Goal: Task Accomplishment & Management: Manage account settings

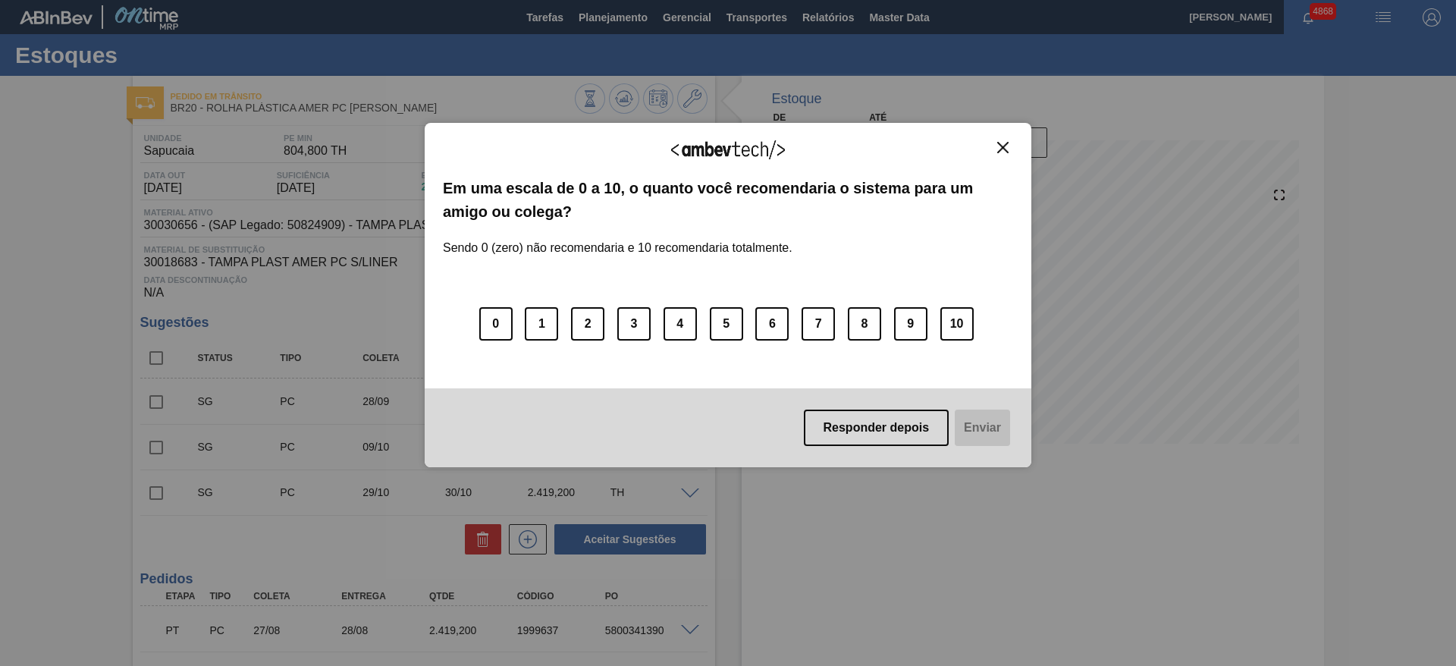
click at [604, 39] on div "Agradecemos seu feedback! Em uma escala de 0 a 10, o quanto você recomendaria o…" at bounding box center [728, 294] width 607 height 623
click at [970, 148] on img "Close" at bounding box center [1002, 147] width 11 height 11
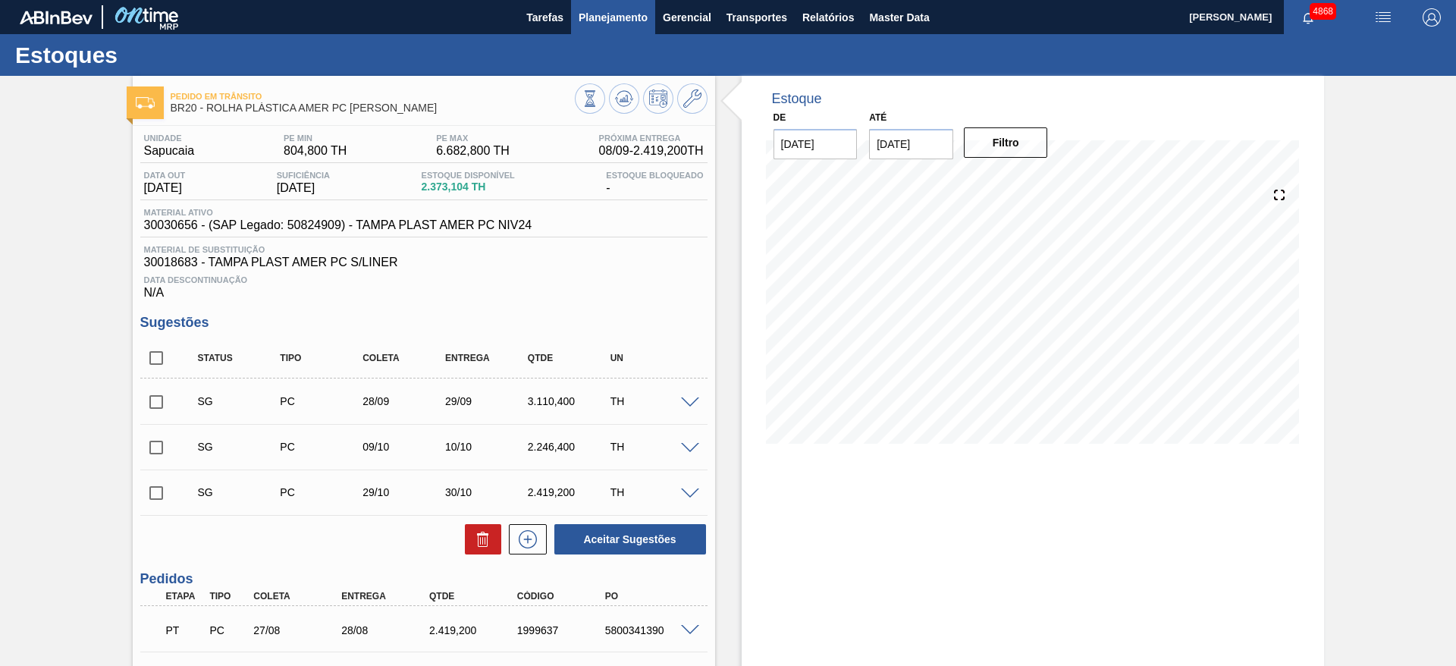
click at [623, 15] on span "Planejamento" at bounding box center [613, 17] width 69 height 18
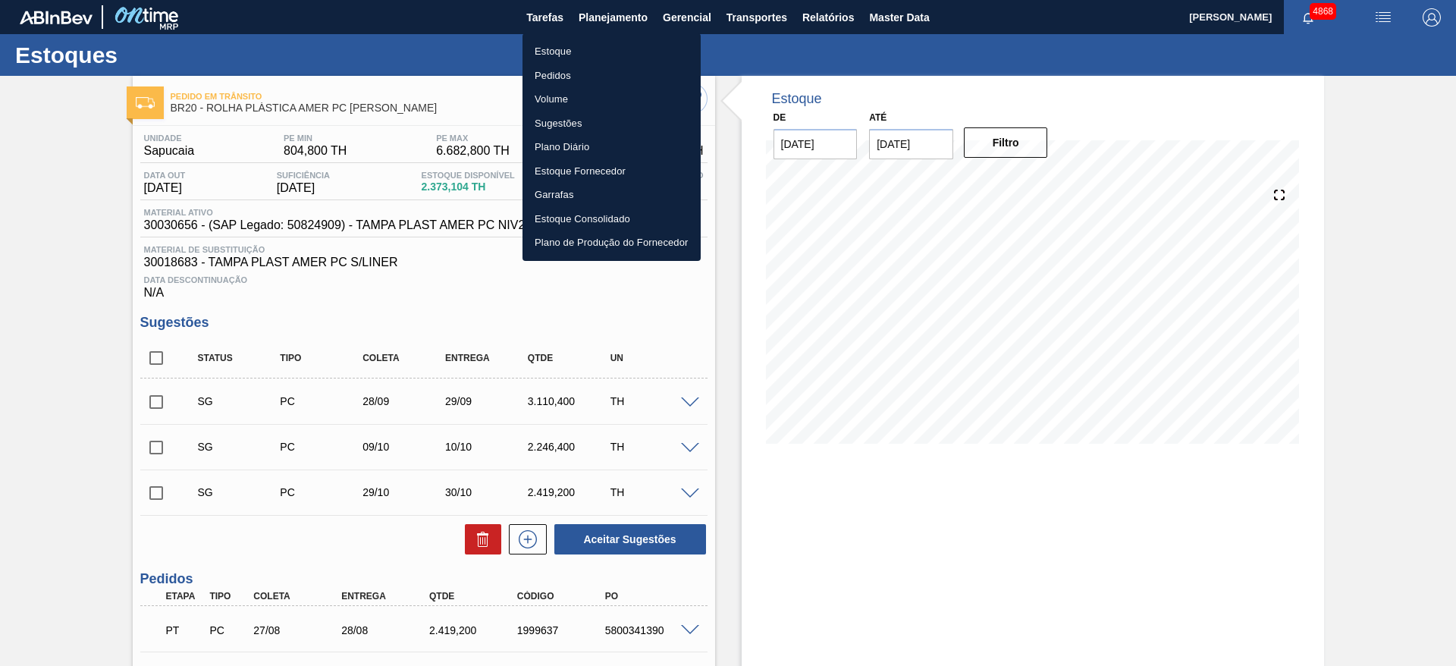
drag, startPoint x: 613, startPoint y: 57, endPoint x: 714, endPoint y: 52, distance: 100.2
click at [614, 56] on li "Estoque" at bounding box center [611, 51] width 178 height 24
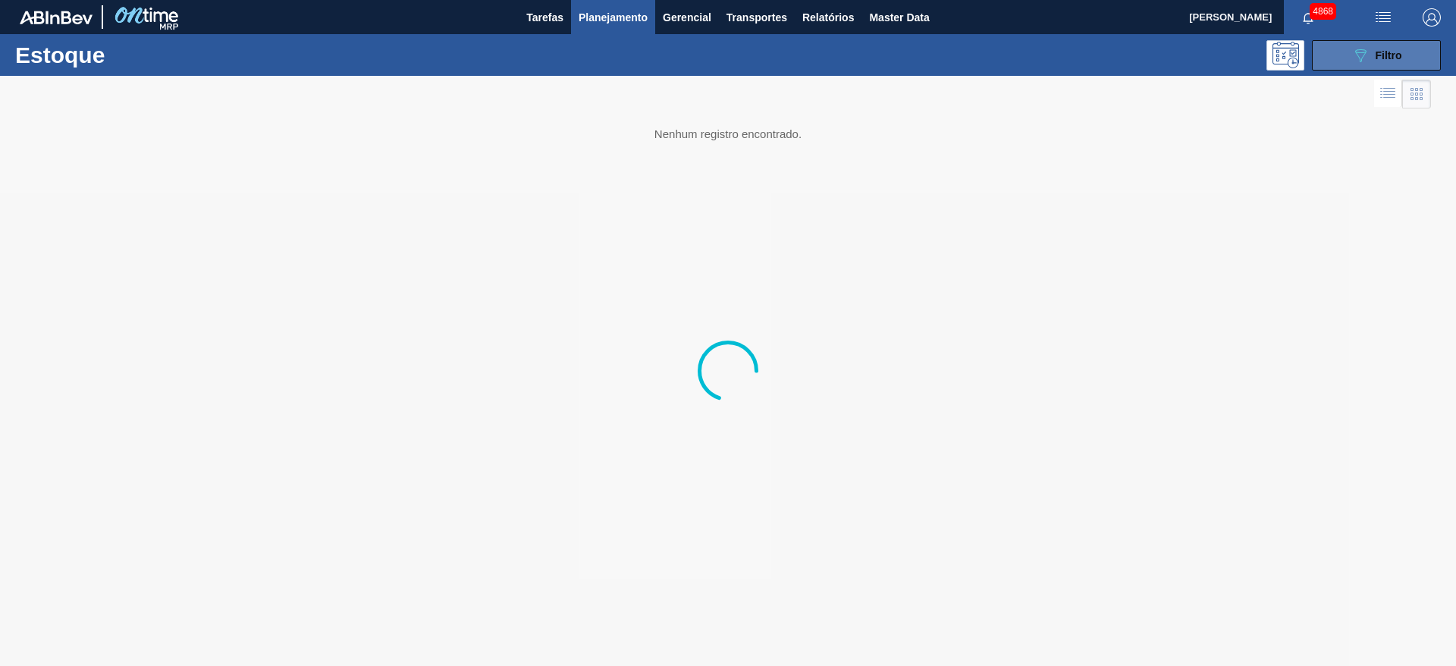
click at [970, 62] on button "089F7B8B-B2A5-4AFE-B5C0-19BA573D28AC Filtro" at bounding box center [1376, 55] width 129 height 30
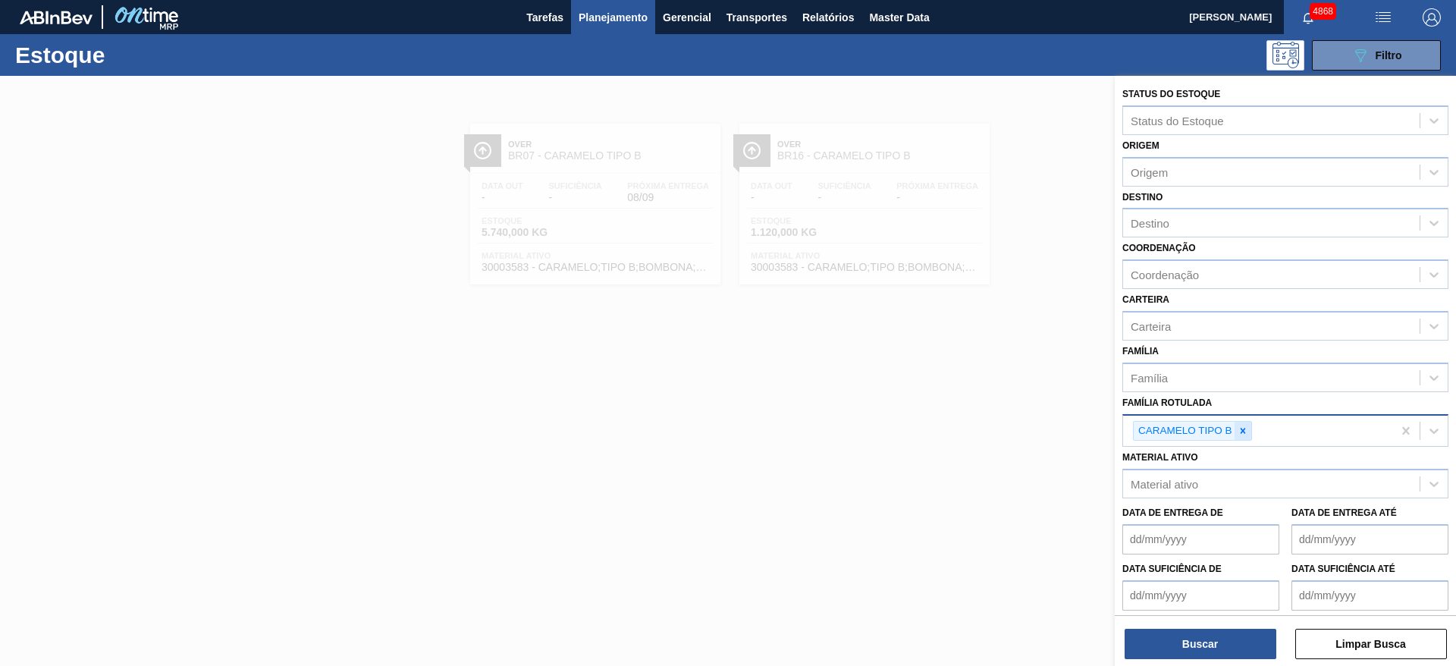
click at [970, 425] on icon at bounding box center [1242, 430] width 11 height 11
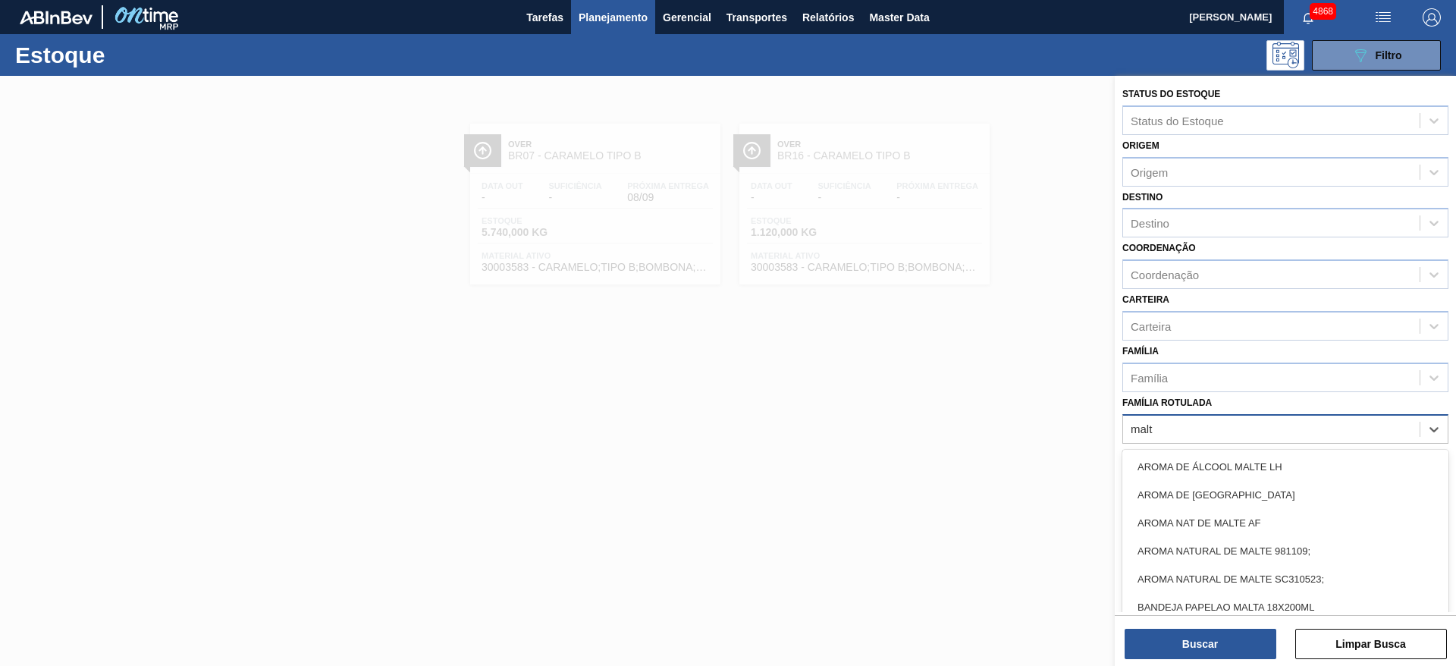
type Rotulada "malto"
click at [970, 443] on div "MALTODEXTRINA" at bounding box center [1285, 467] width 326 height 28
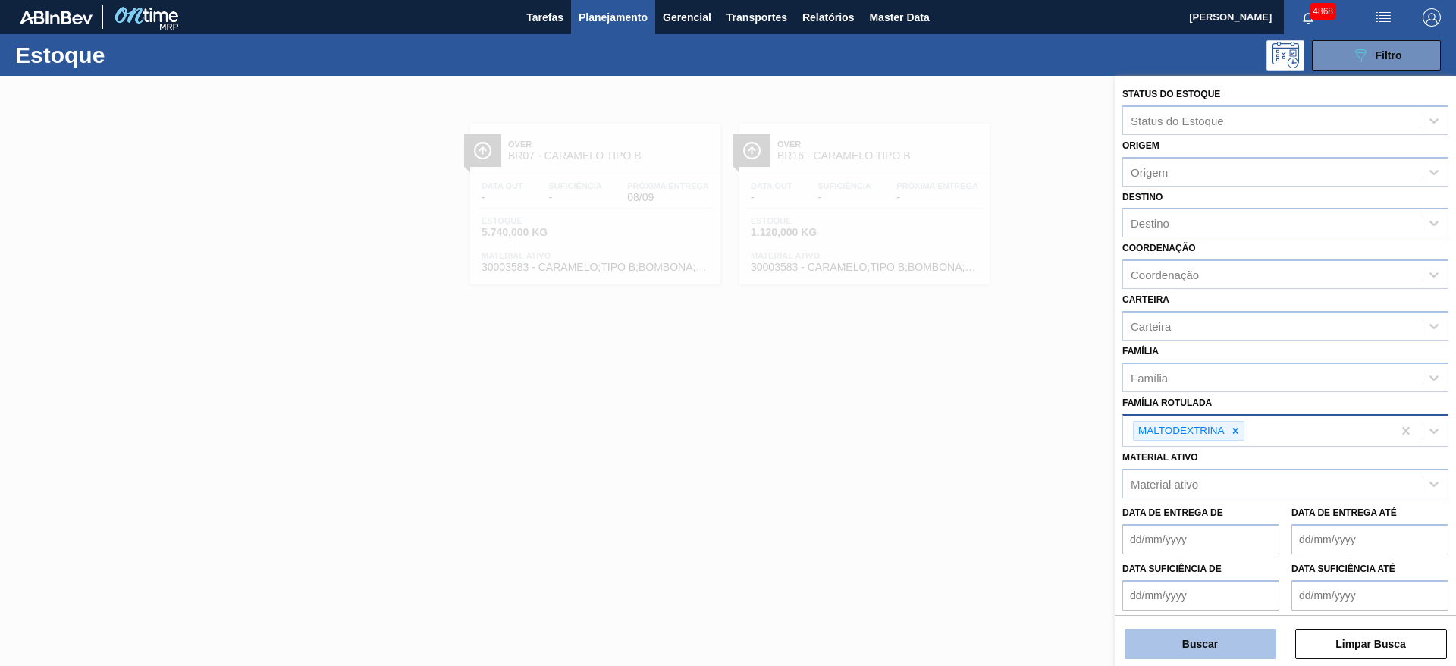
click at [970, 443] on button "Buscar" at bounding box center [1201, 644] width 152 height 30
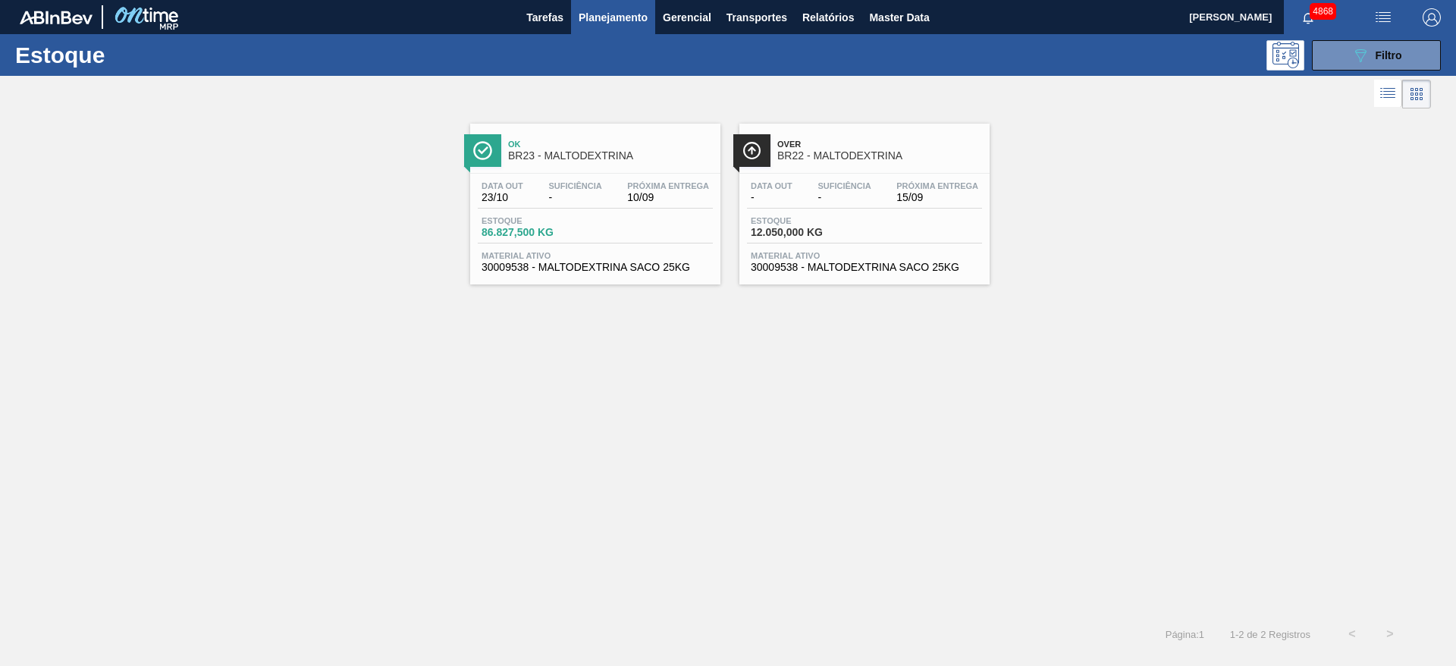
click at [839, 184] on span "Suficiência" at bounding box center [843, 185] width 53 height 9
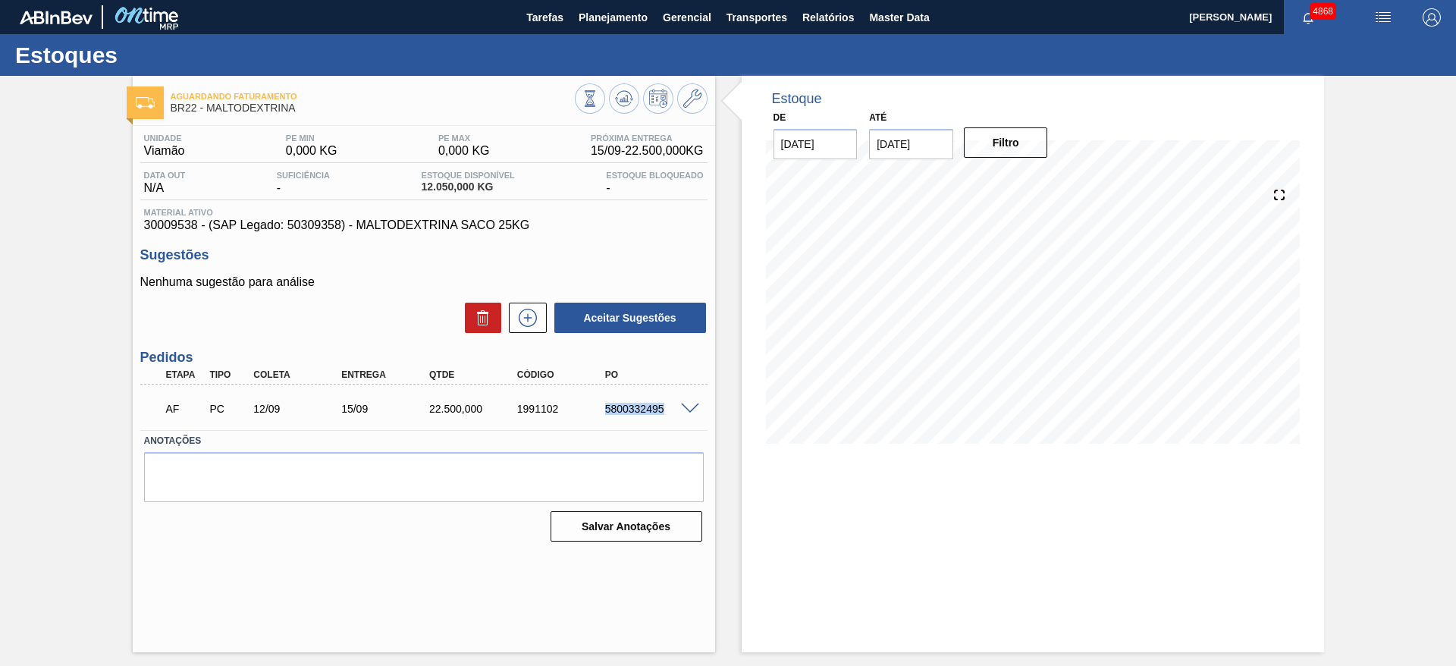
drag, startPoint x: 638, startPoint y: 413, endPoint x: 677, endPoint y: 411, distance: 38.7
click at [677, 411] on div "AF PC 12/09 15/09 22.500,000 1991102 5800332495" at bounding box center [423, 407] width 567 height 38
copy div "5800332495"
click at [629, 8] on span "Planejamento" at bounding box center [613, 17] width 69 height 18
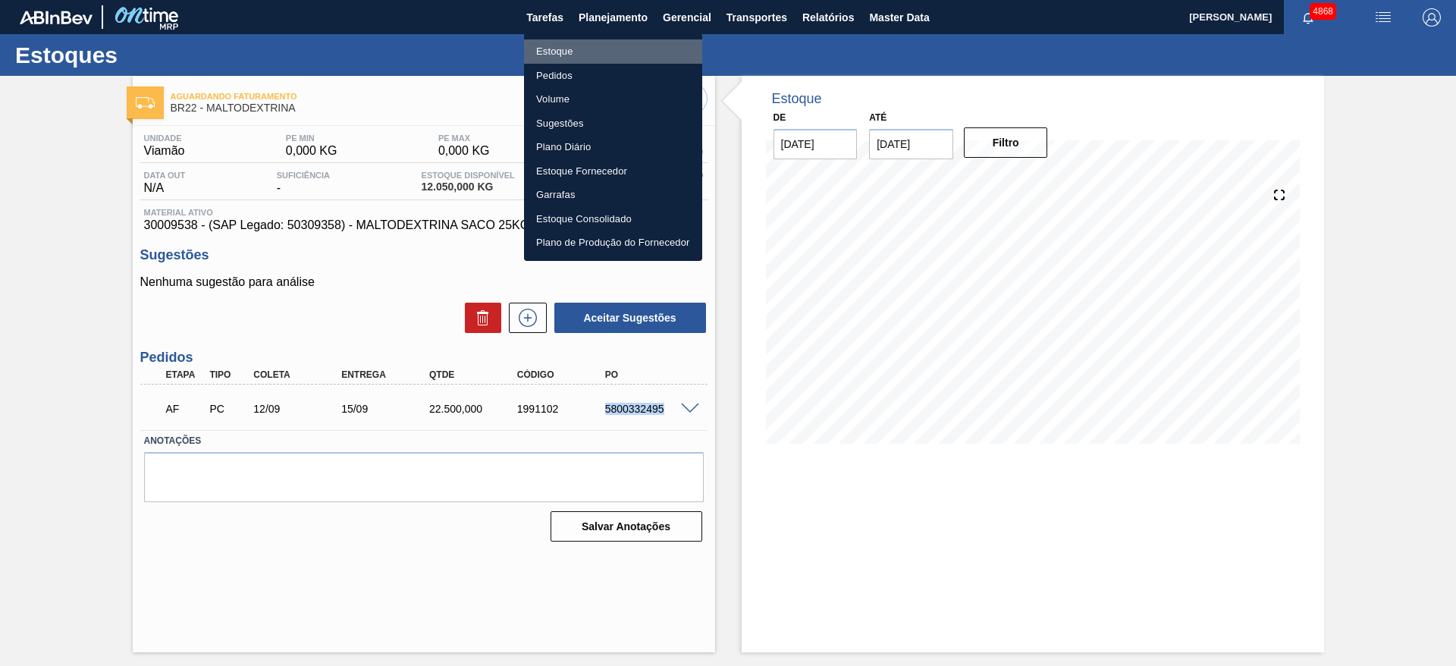
click at [613, 40] on li "Estoque" at bounding box center [613, 51] width 178 height 24
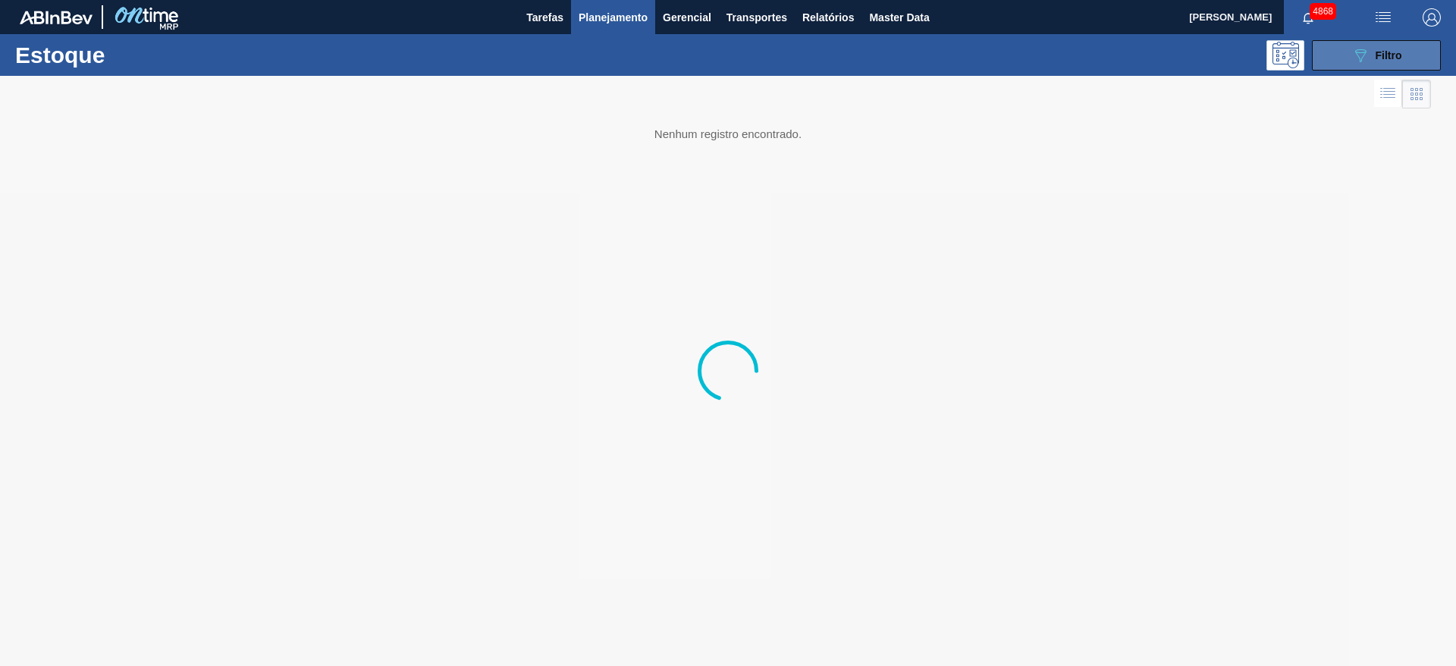
click at [970, 53] on button "089F7B8B-B2A5-4AFE-B5C0-19BA573D28AC Filtro" at bounding box center [1376, 55] width 129 height 30
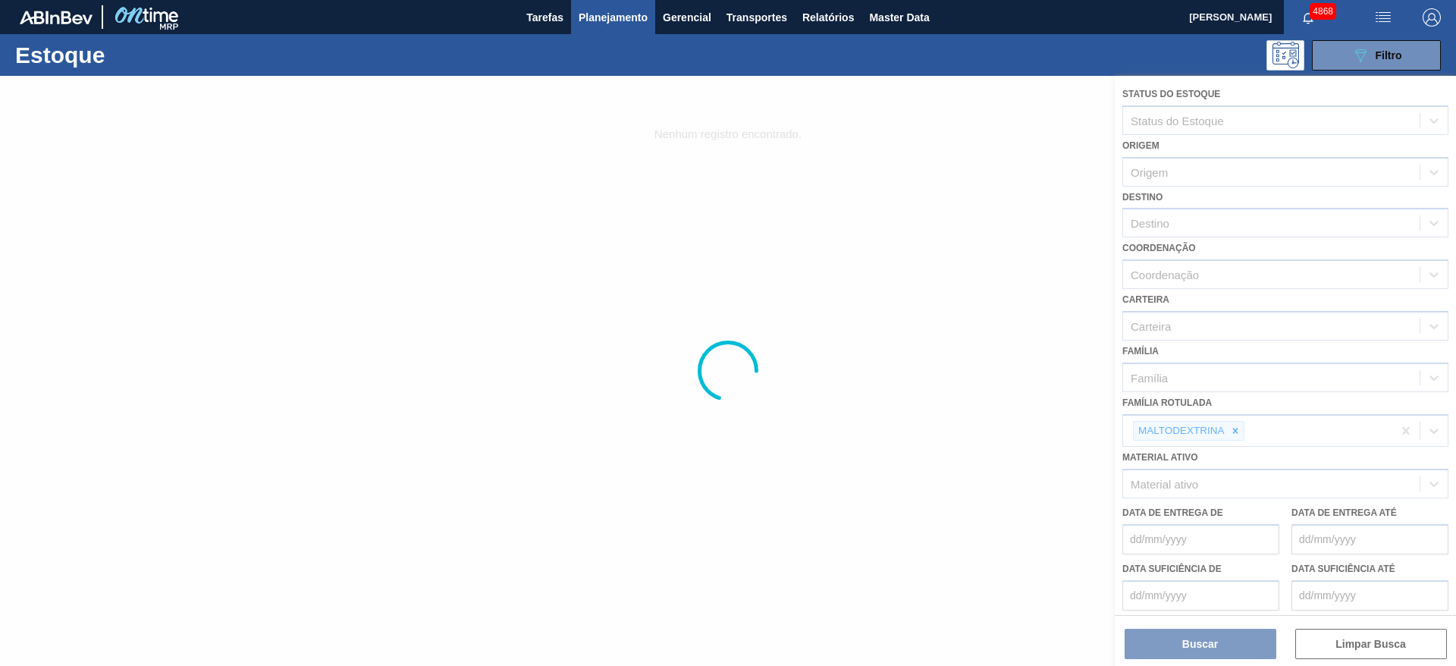
click at [970, 430] on div at bounding box center [728, 371] width 1456 height 590
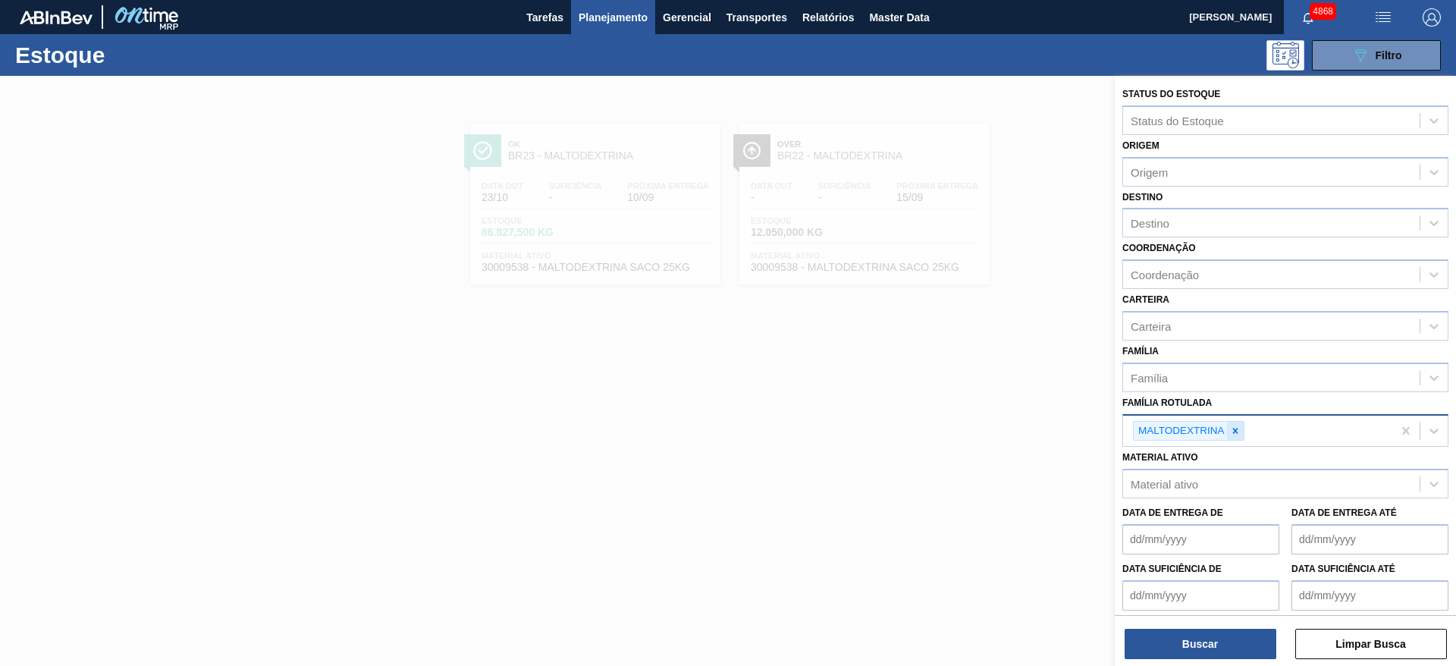
click at [970, 434] on icon at bounding box center [1235, 430] width 11 height 11
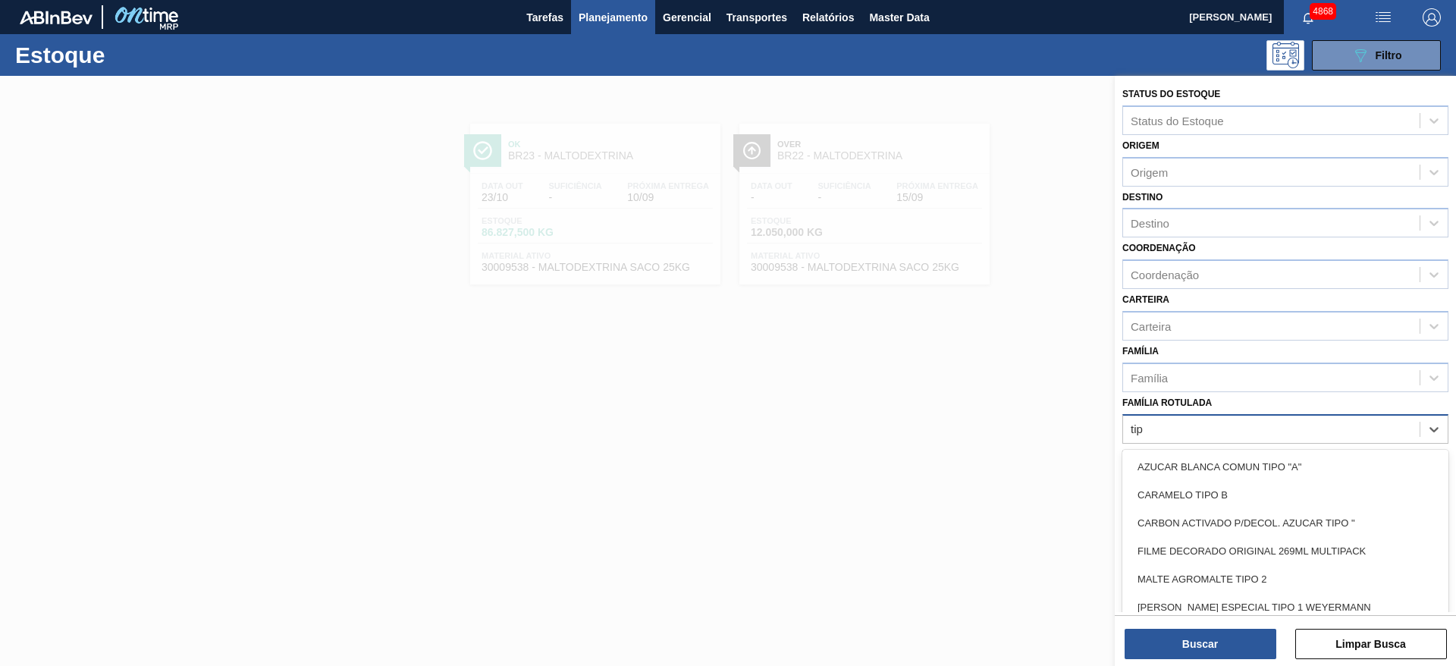
type Rotulada "tipo"
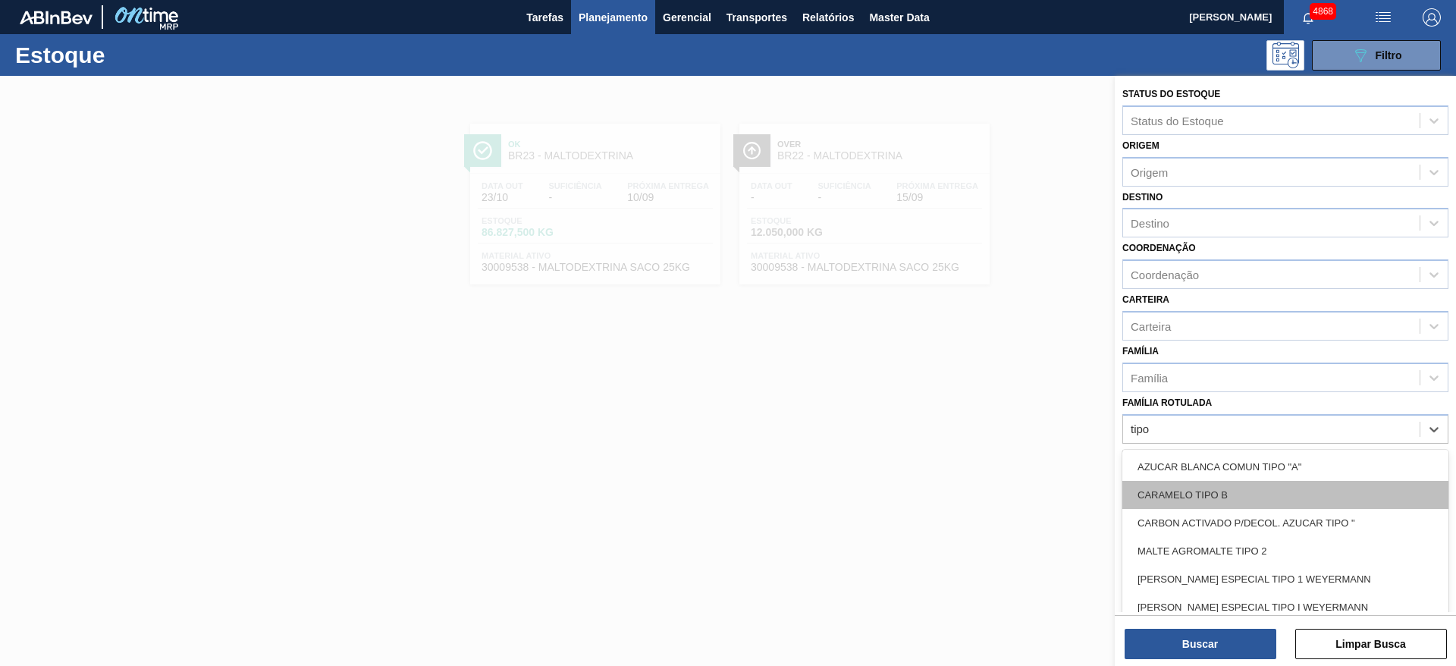
click at [970, 443] on div "CARAMELO TIPO B" at bounding box center [1285, 495] width 326 height 28
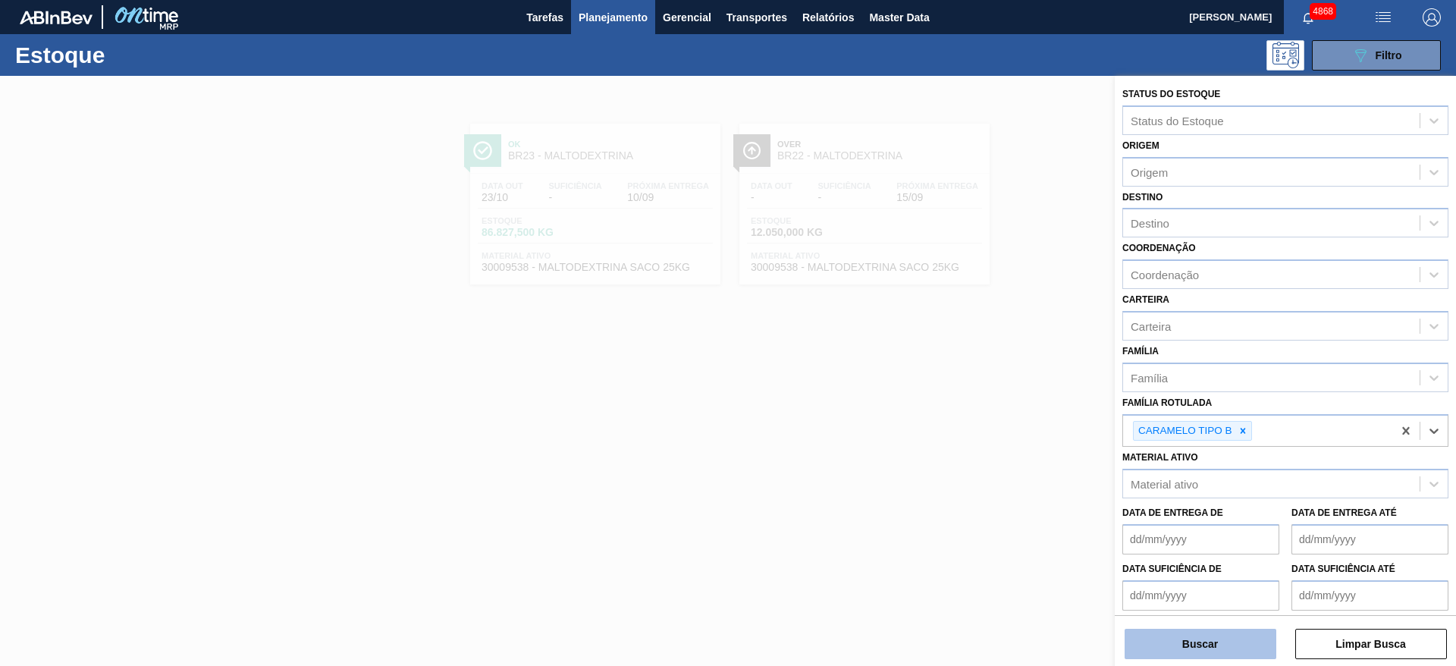
click at [970, 443] on button "Buscar" at bounding box center [1201, 644] width 152 height 30
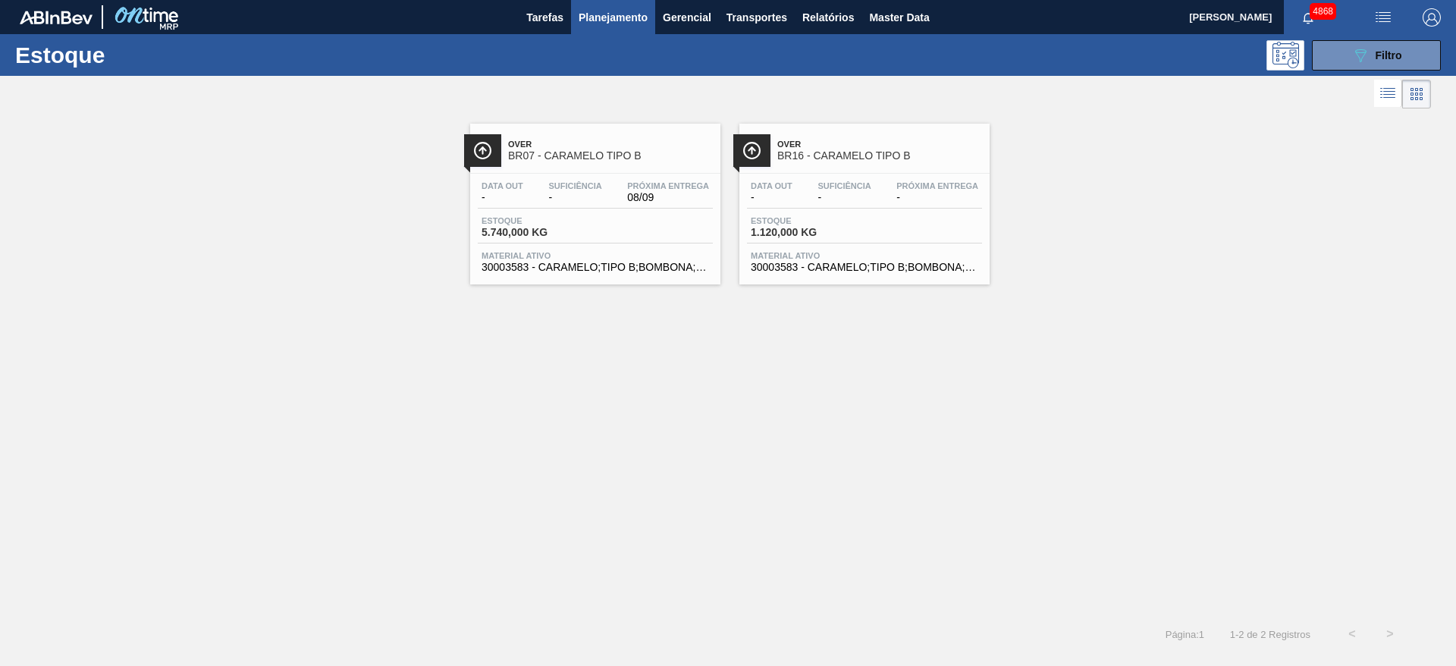
click at [670, 241] on div "Estoque 5.740,000 KG" at bounding box center [595, 229] width 235 height 27
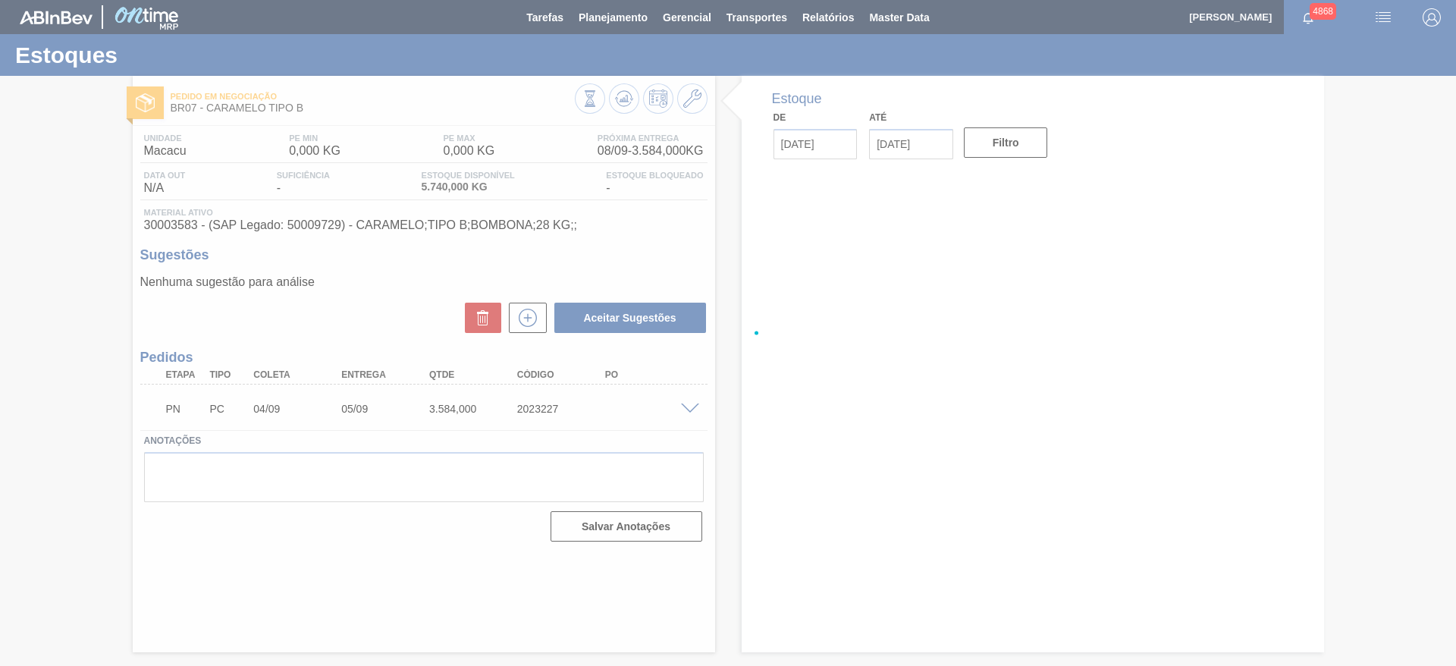
click at [525, 328] on div at bounding box center [728, 333] width 1456 height 666
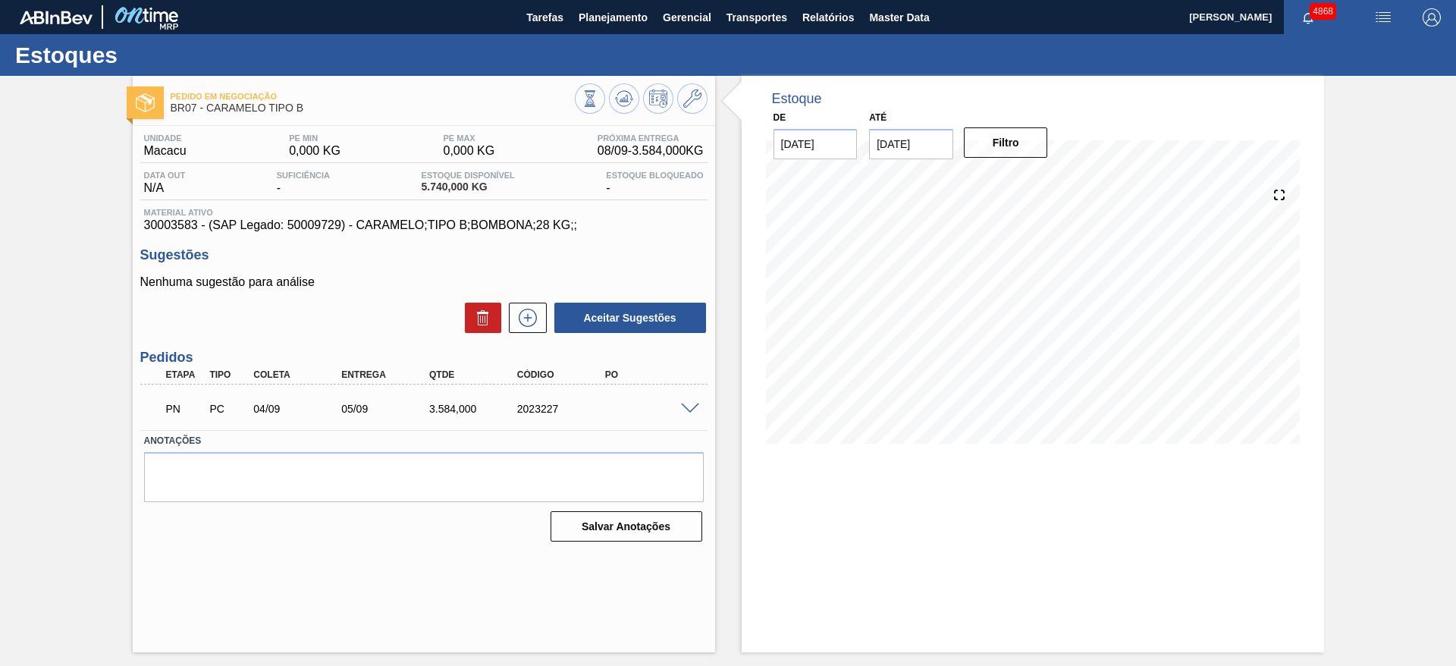
click at [694, 405] on span at bounding box center [690, 408] width 18 height 11
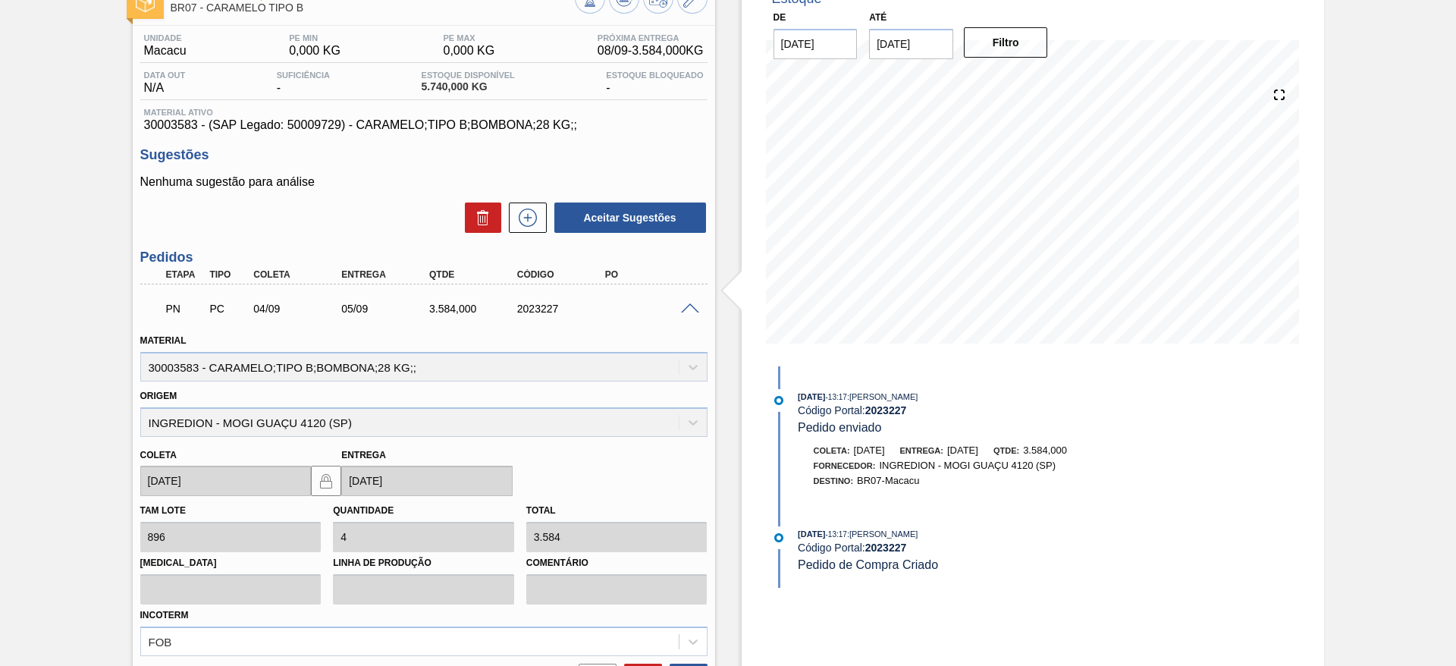
scroll to position [227, 0]
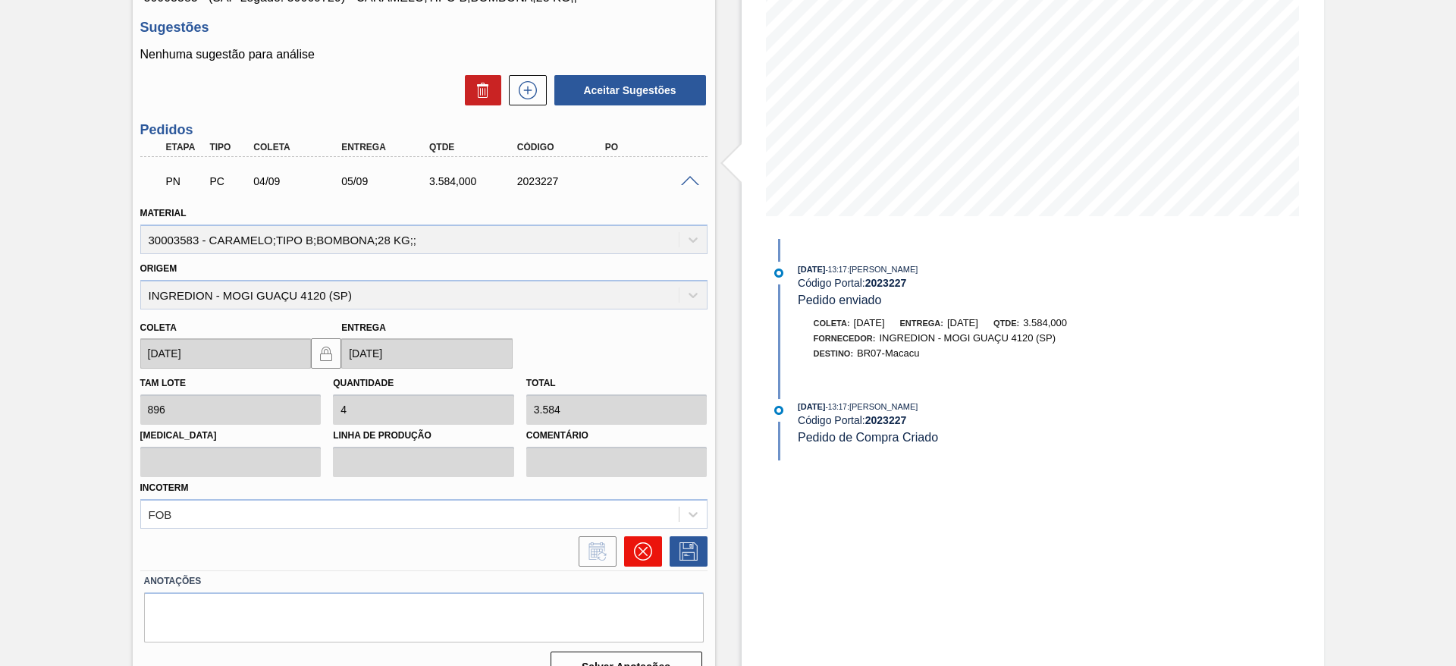
click at [648, 443] on icon at bounding box center [643, 551] width 18 height 18
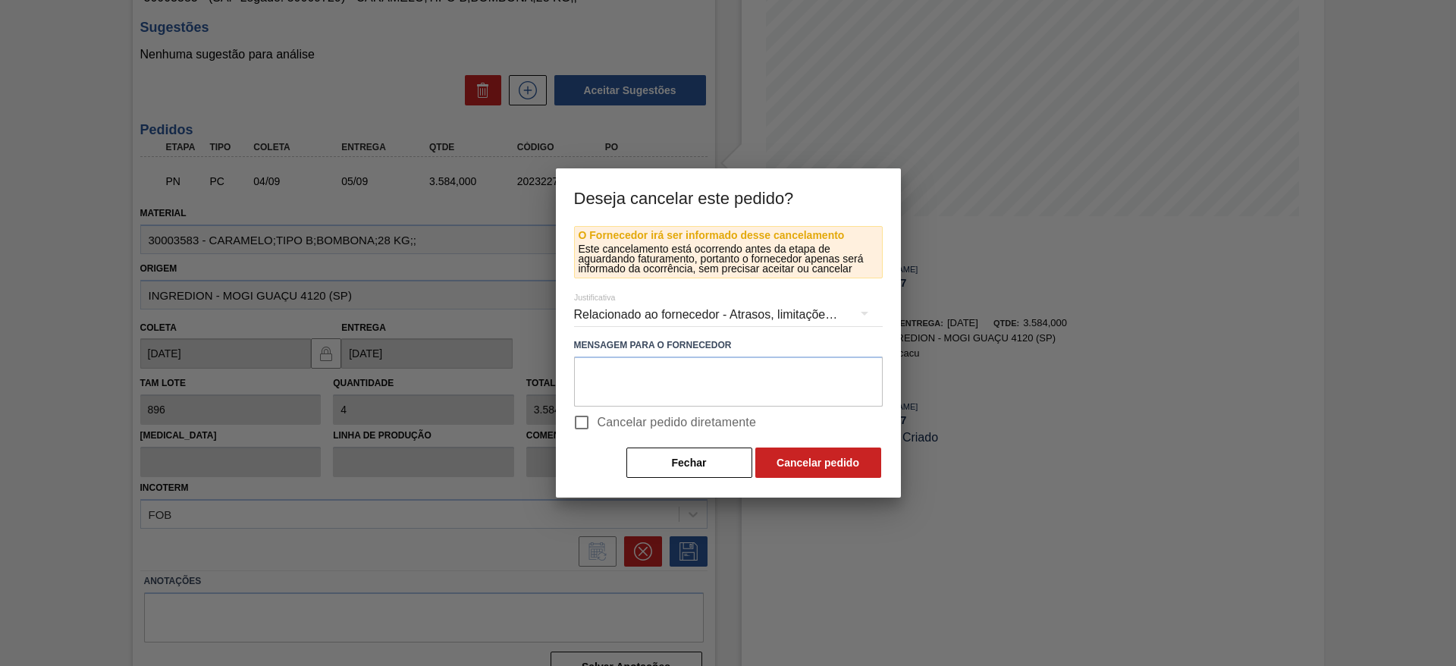
click at [628, 311] on div "Relacionado ao fornecedor - Atrasos, limitações de capacidade, etc." at bounding box center [728, 314] width 309 height 42
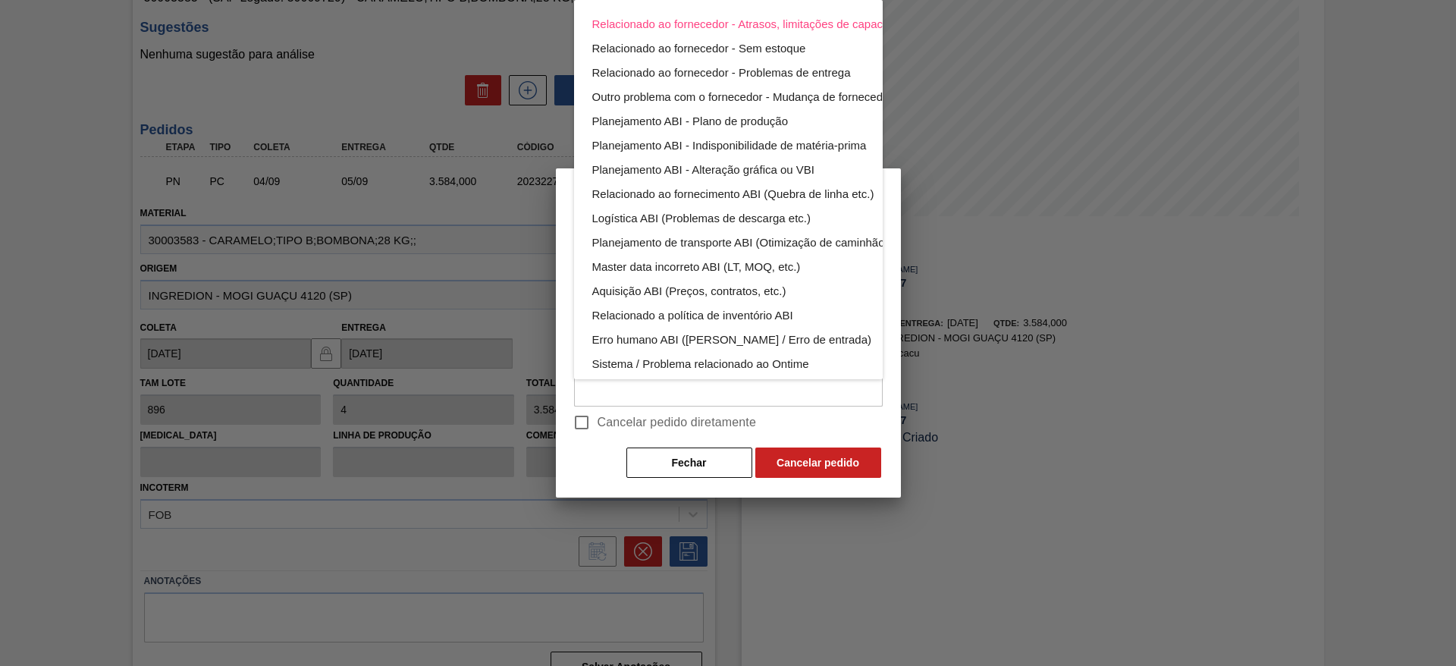
click at [594, 426] on div "Relacionado ao fornecedor - Atrasos, limitações de capacidade, etc. Relacionado…" at bounding box center [728, 333] width 1456 height 666
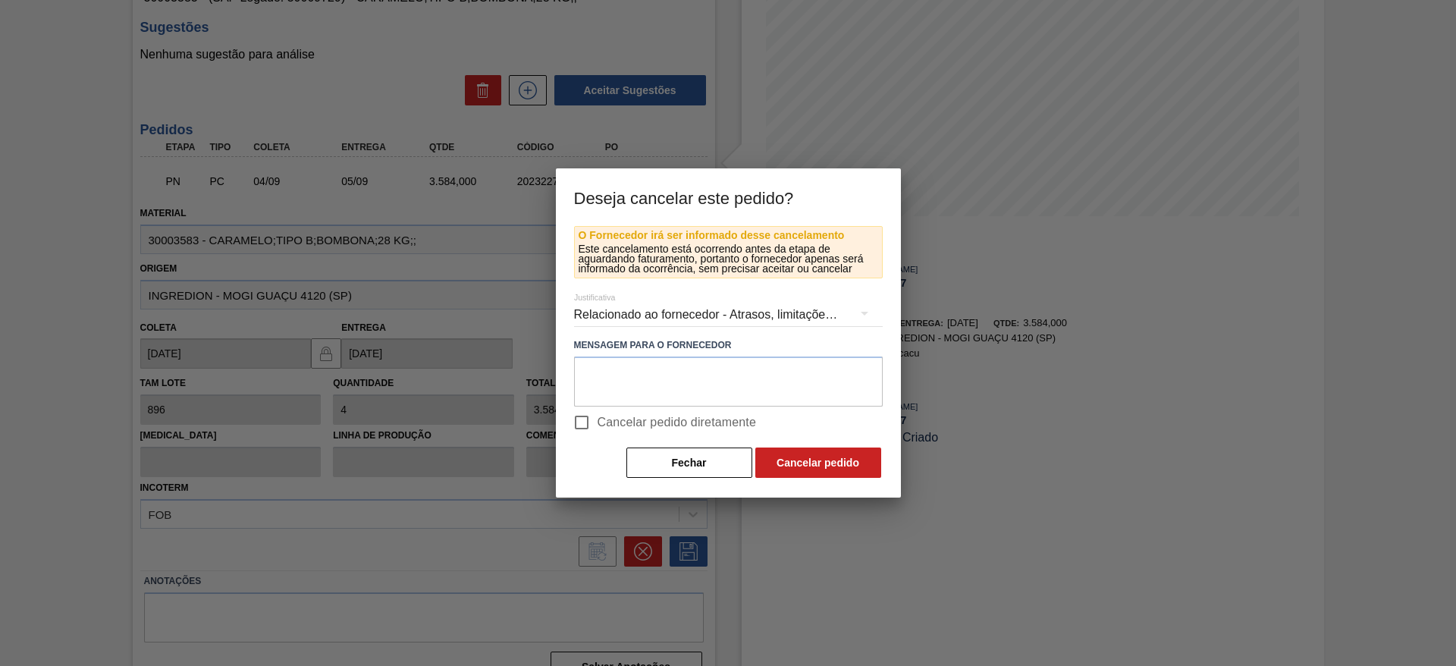
click at [582, 418] on div "Relacionado ao fornecedor - Atrasos, limitações de capacidade, etc. Relacionado…" at bounding box center [728, 333] width 1456 height 666
click at [586, 422] on input "Cancelar pedido diretamente" at bounding box center [582, 422] width 32 height 32
checkbox input "true"
click at [830, 443] on button "Cancelar pedido" at bounding box center [818, 462] width 126 height 30
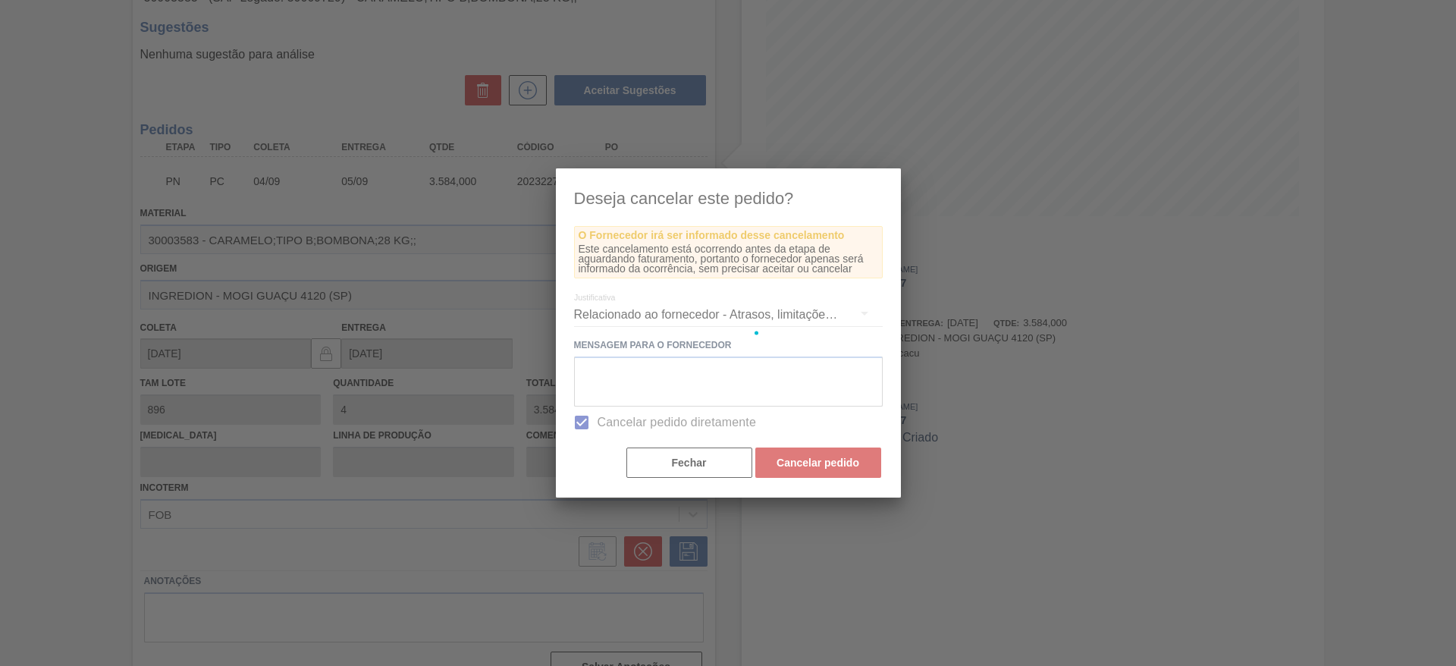
scroll to position [0, 0]
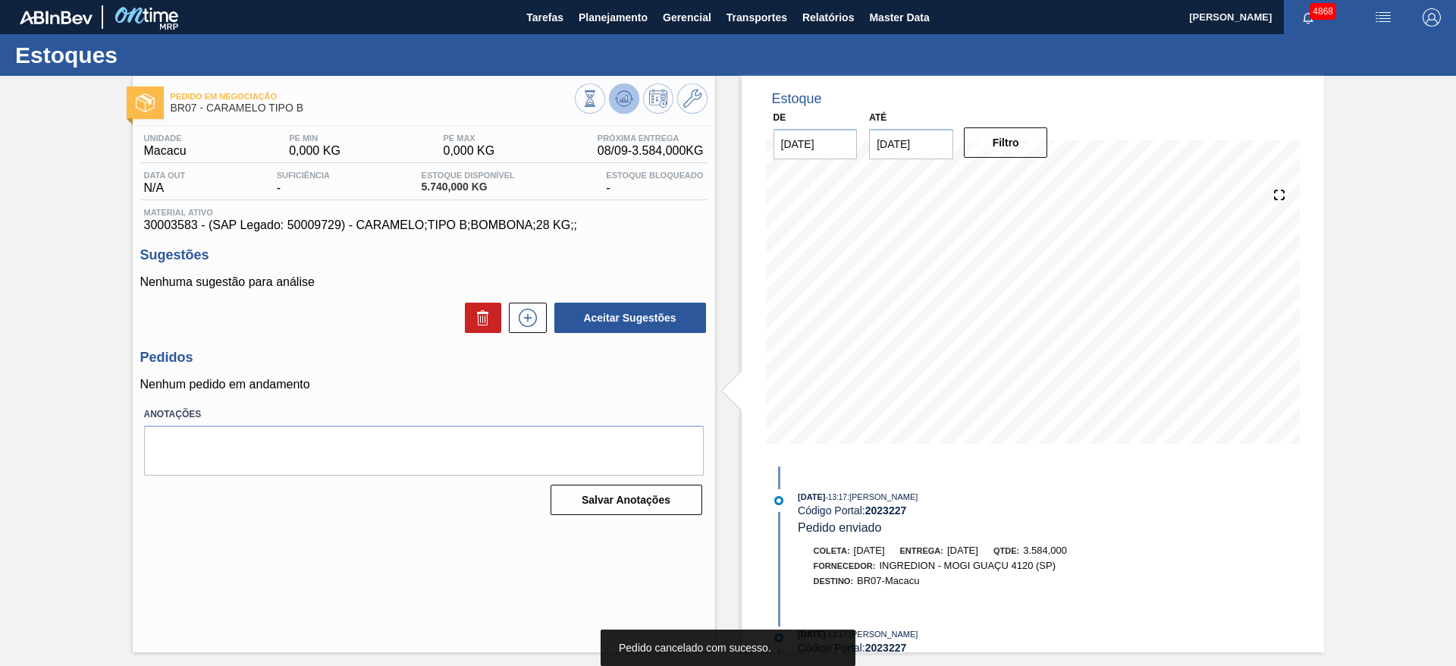
click at [629, 97] on icon at bounding box center [624, 98] width 18 height 18
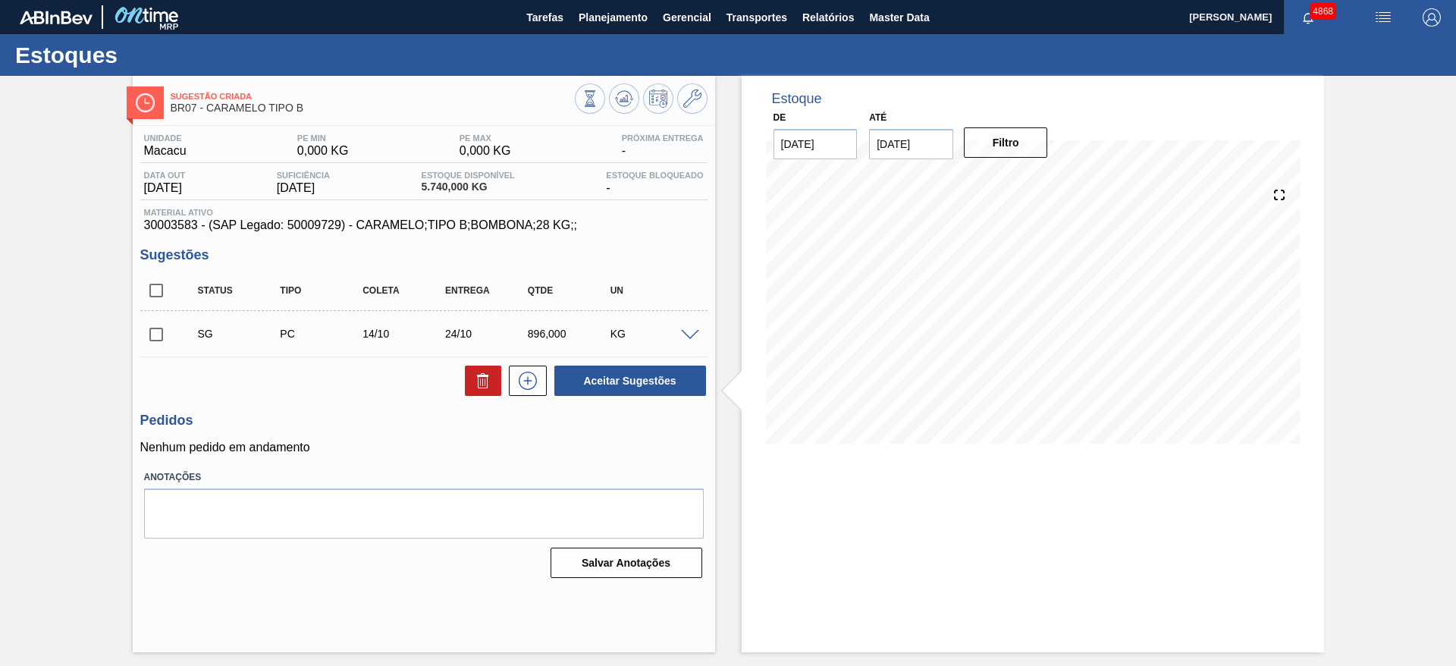
click at [687, 335] on span at bounding box center [690, 335] width 18 height 11
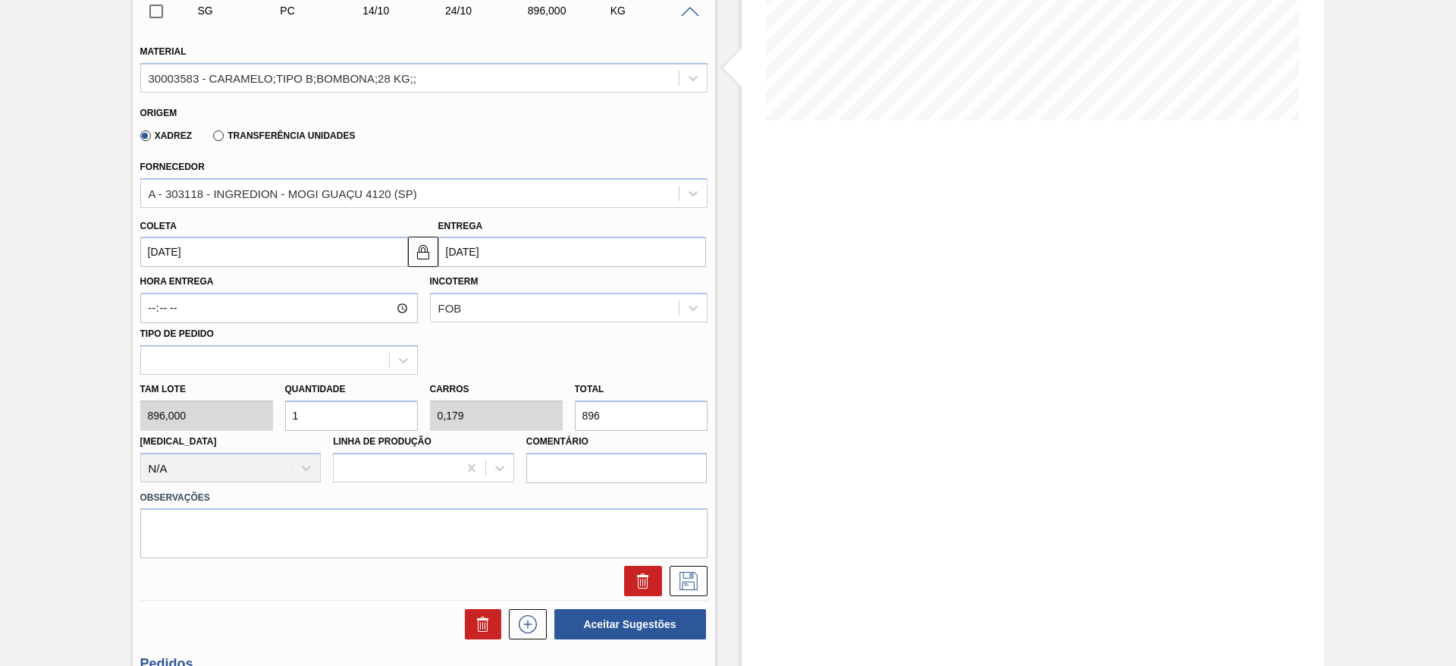
scroll to position [341, 0]
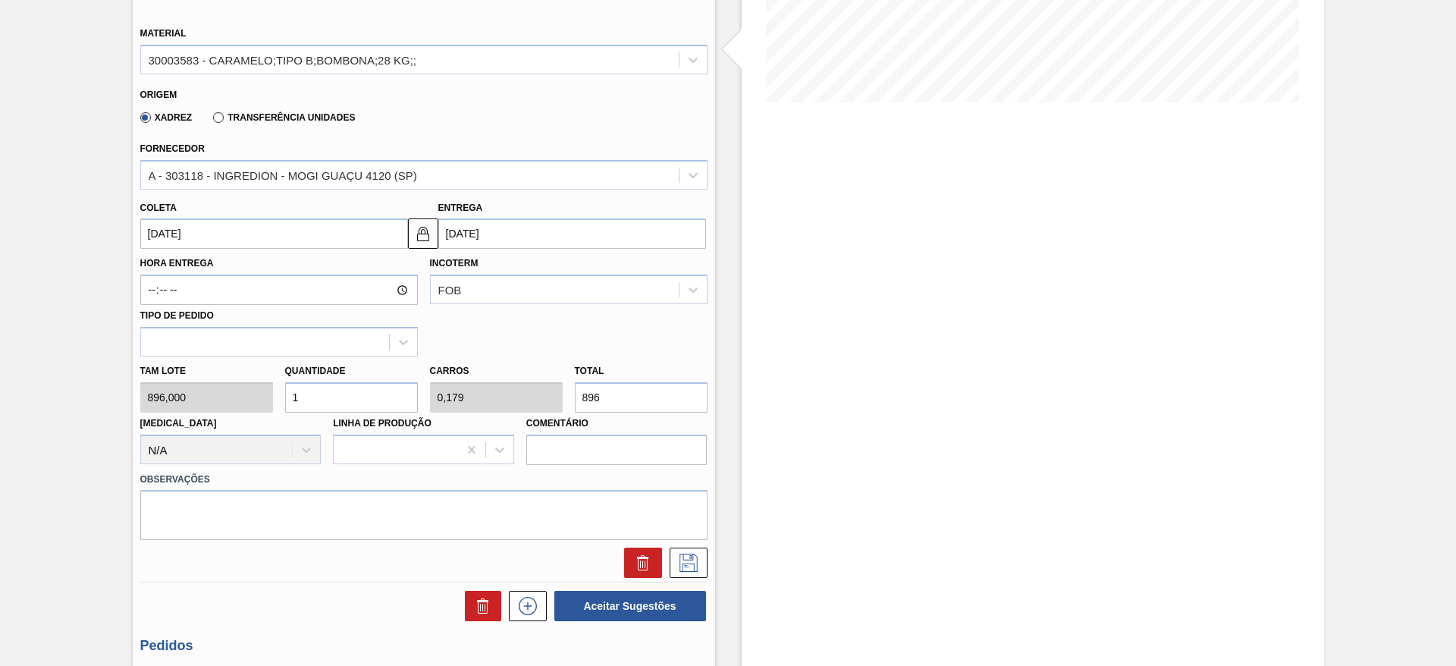
click at [309, 229] on input "[DATE]" at bounding box center [274, 233] width 268 height 30
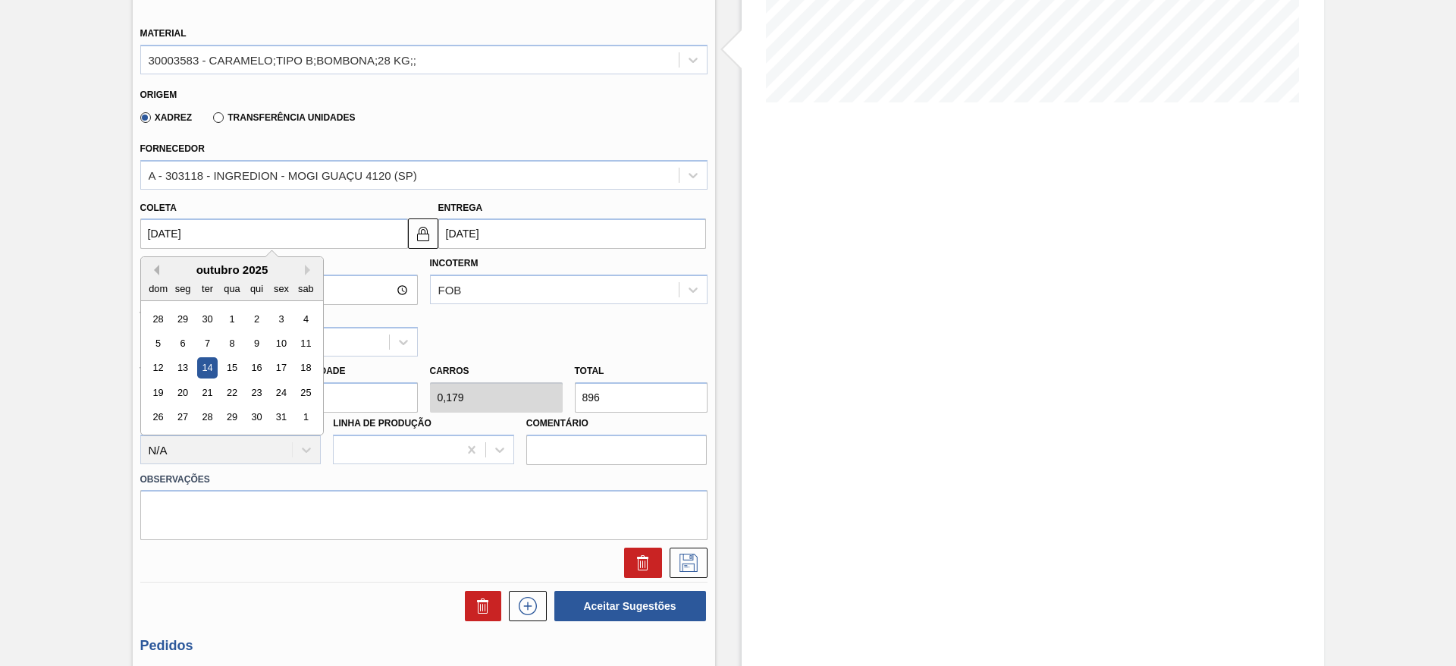
click at [155, 268] on button "Previous Month" at bounding box center [154, 270] width 11 height 11
click at [179, 340] on div "8" at bounding box center [182, 343] width 20 height 20
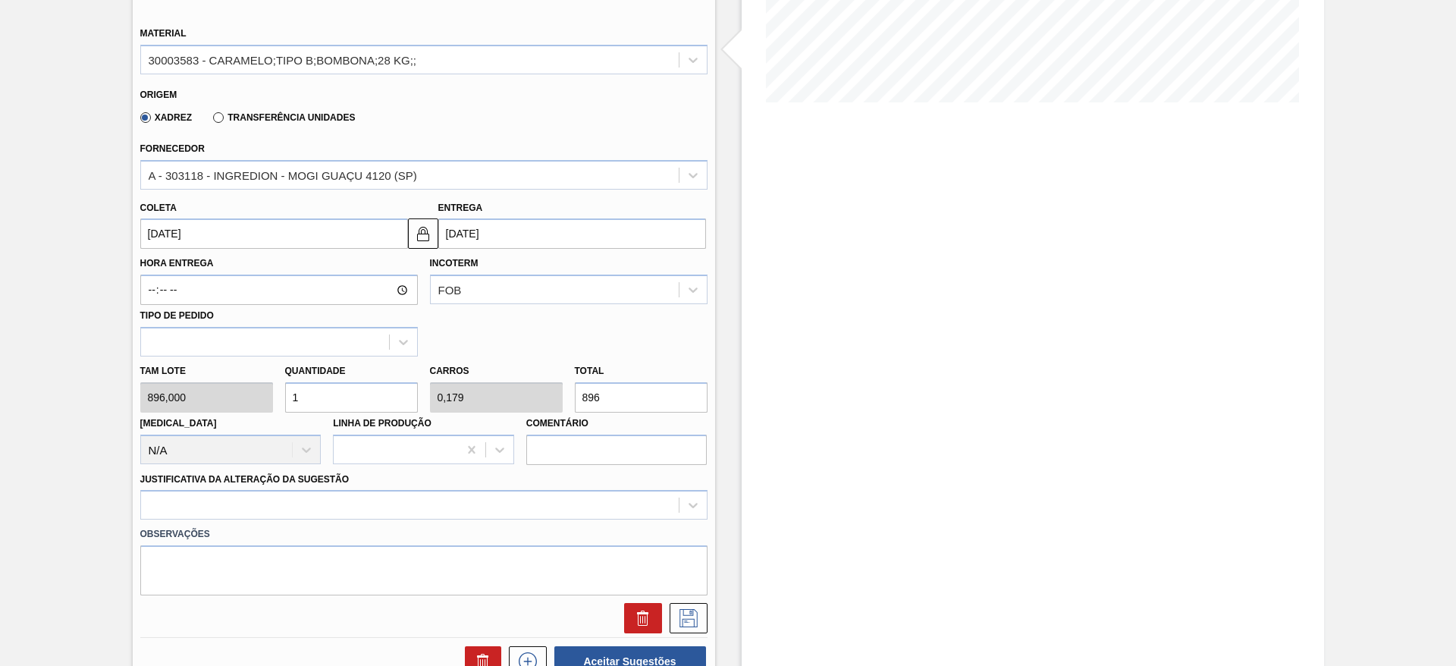
type input "[DATE]"
click at [430, 236] on img at bounding box center [423, 233] width 18 height 18
click at [457, 234] on input "[DATE]" at bounding box center [572, 233] width 268 height 30
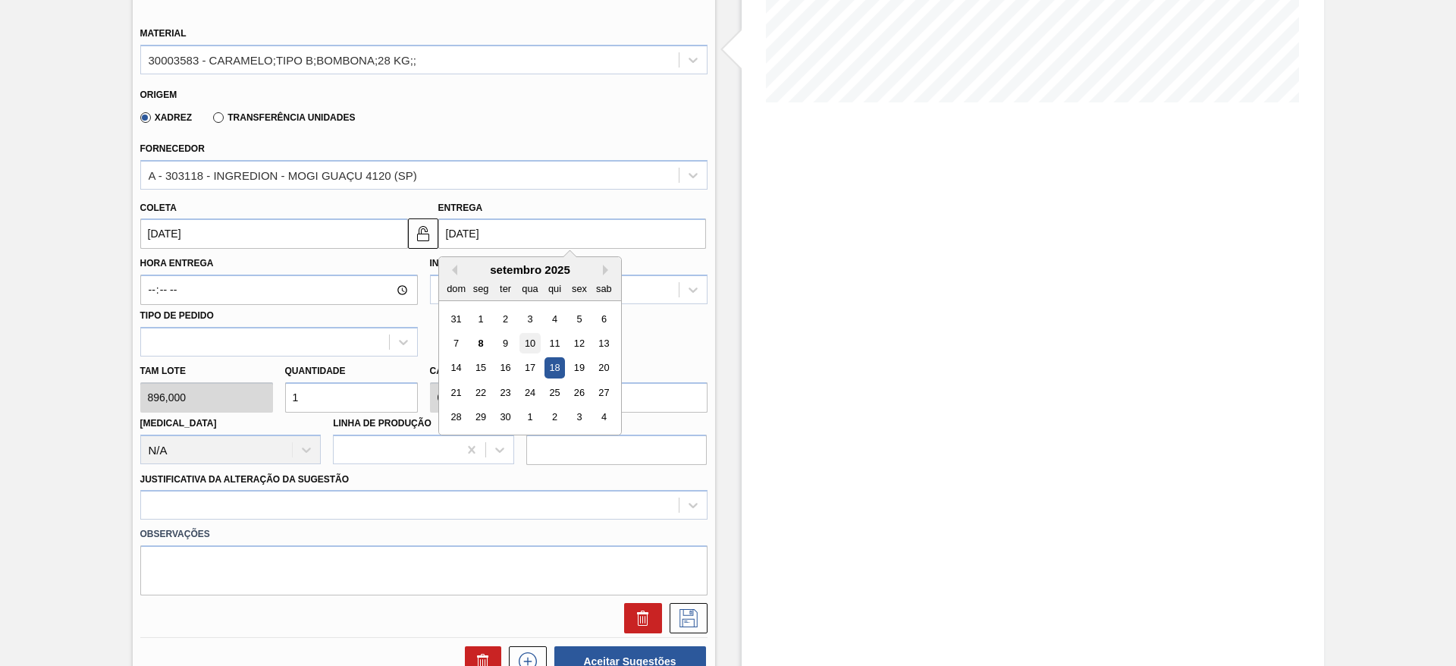
click at [522, 333] on div "10" at bounding box center [529, 343] width 20 height 20
type input "[DATE]"
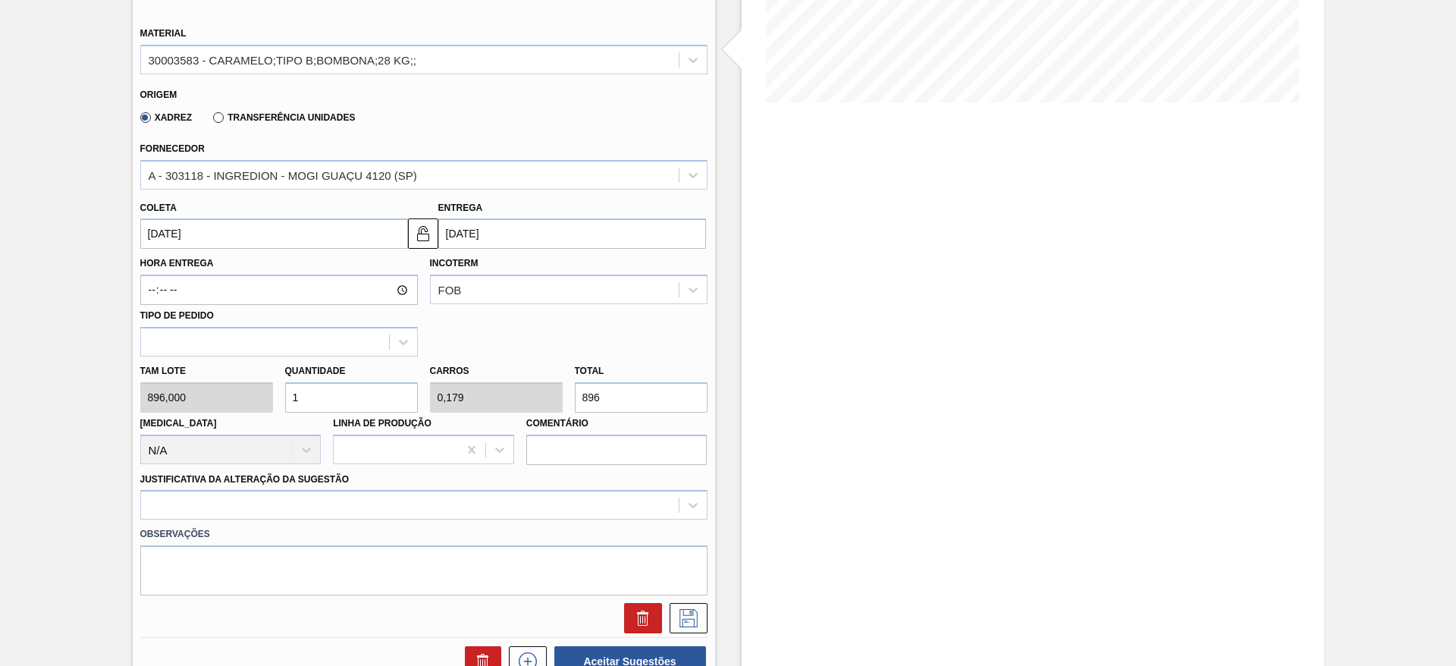
drag, startPoint x: 536, startPoint y: 408, endPoint x: 472, endPoint y: 419, distance: 64.6
click at [472, 419] on div "[PERSON_NAME] 896,000 Quantidade 1 Carros 0,179 Total 896 [MEDICAL_DATA] N/A Li…" at bounding box center [423, 410] width 579 height 108
type input "0,004"
type input "0,001"
type input "4"
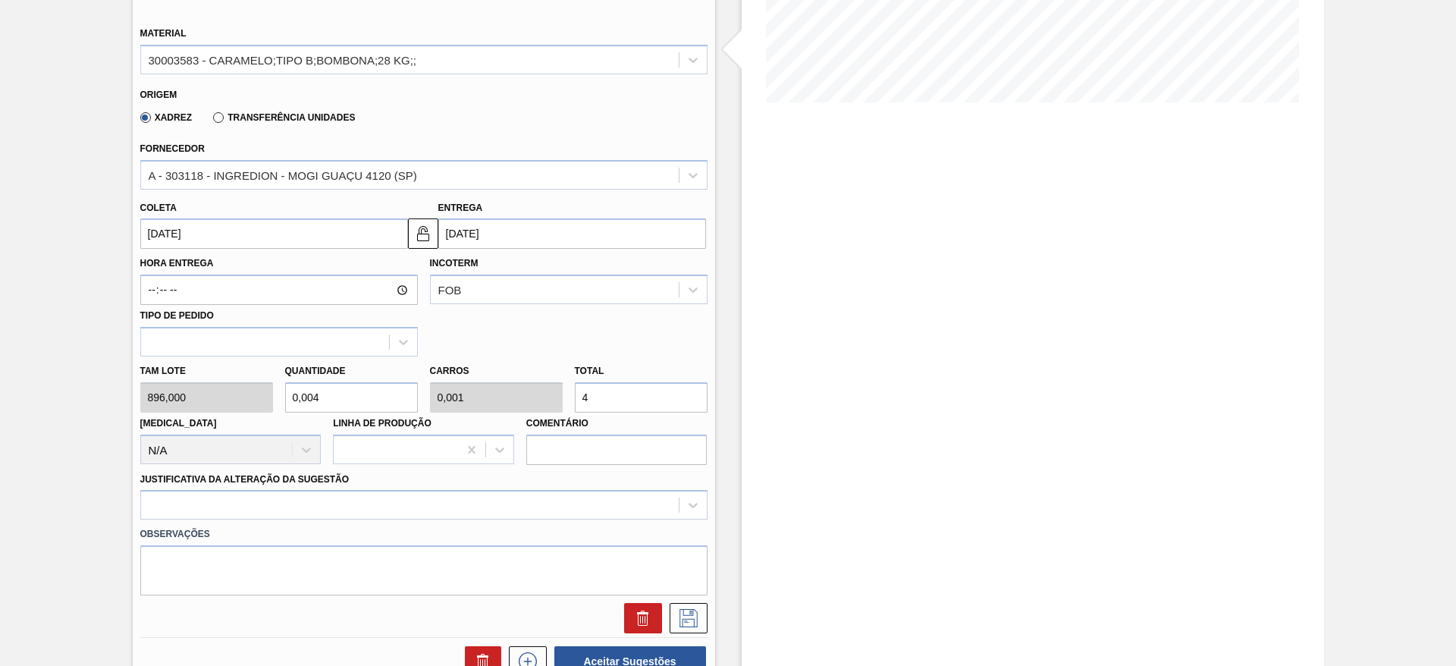
type input "0,045"
type input "0,008"
type input "40"
type input "0,446"
type input "0,08"
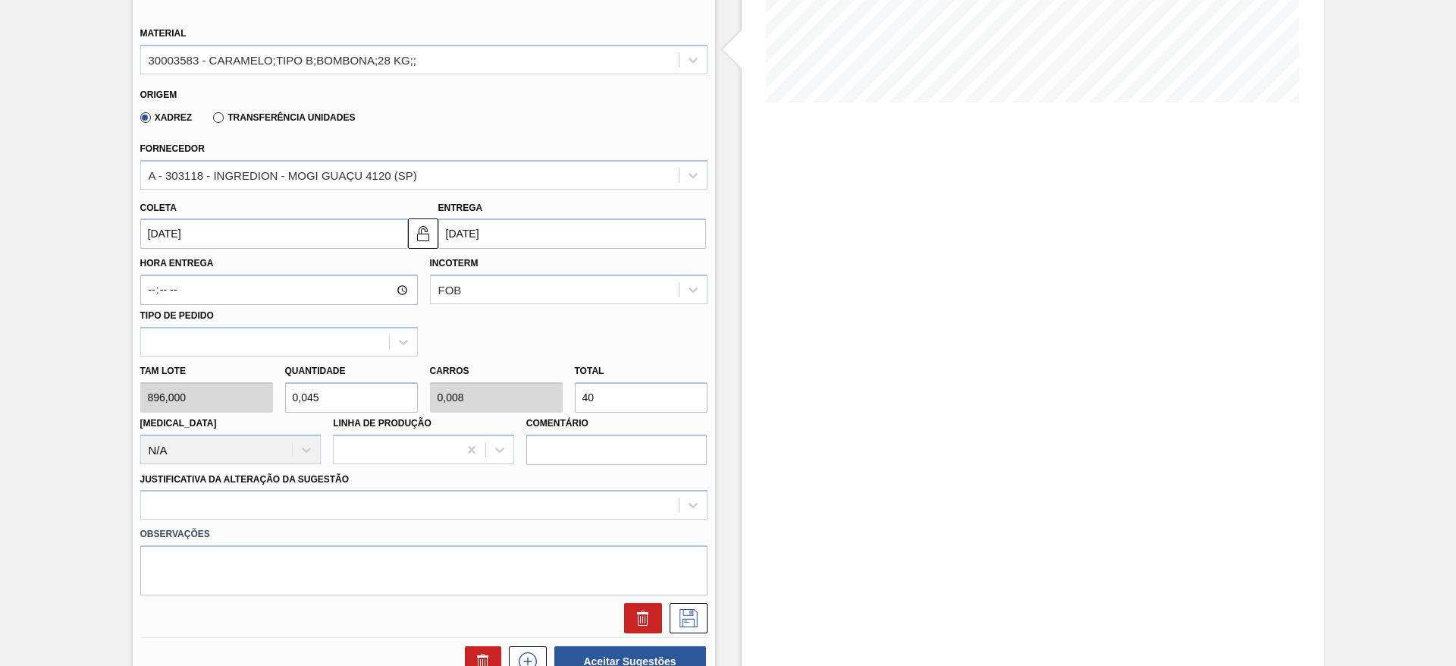
type input "400"
type input "4,464"
type input "0,8"
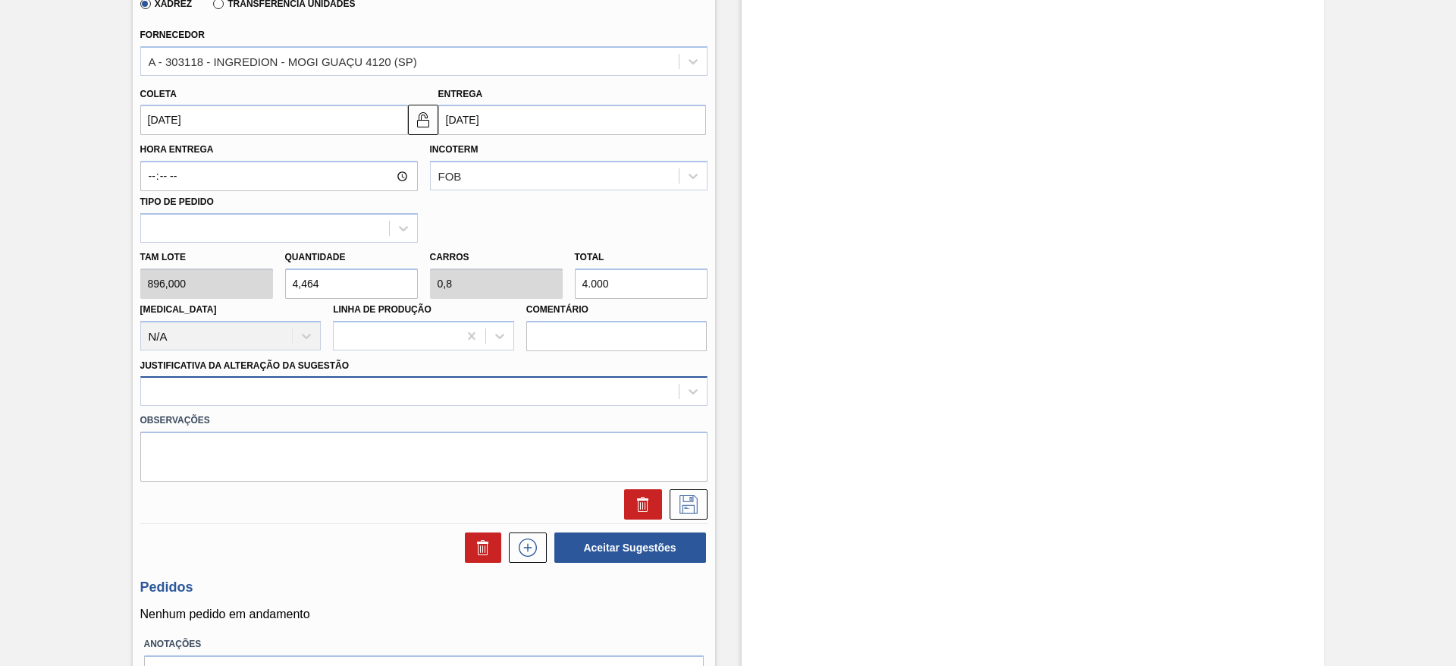
type input "4.000"
click at [564, 386] on div at bounding box center [410, 392] width 538 height 22
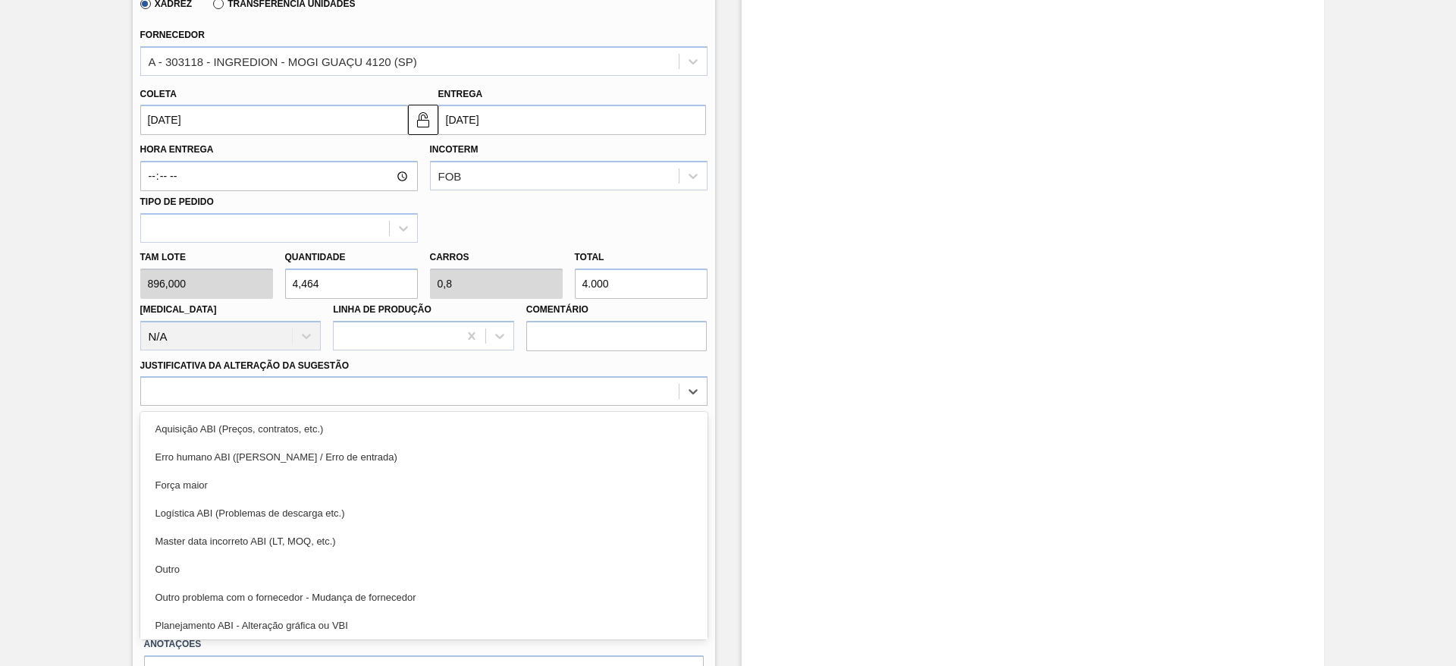
drag, startPoint x: 472, startPoint y: 571, endPoint x: 477, endPoint y: 560, distance: 11.9
click at [472, 443] on div "Outro" at bounding box center [423, 569] width 567 height 28
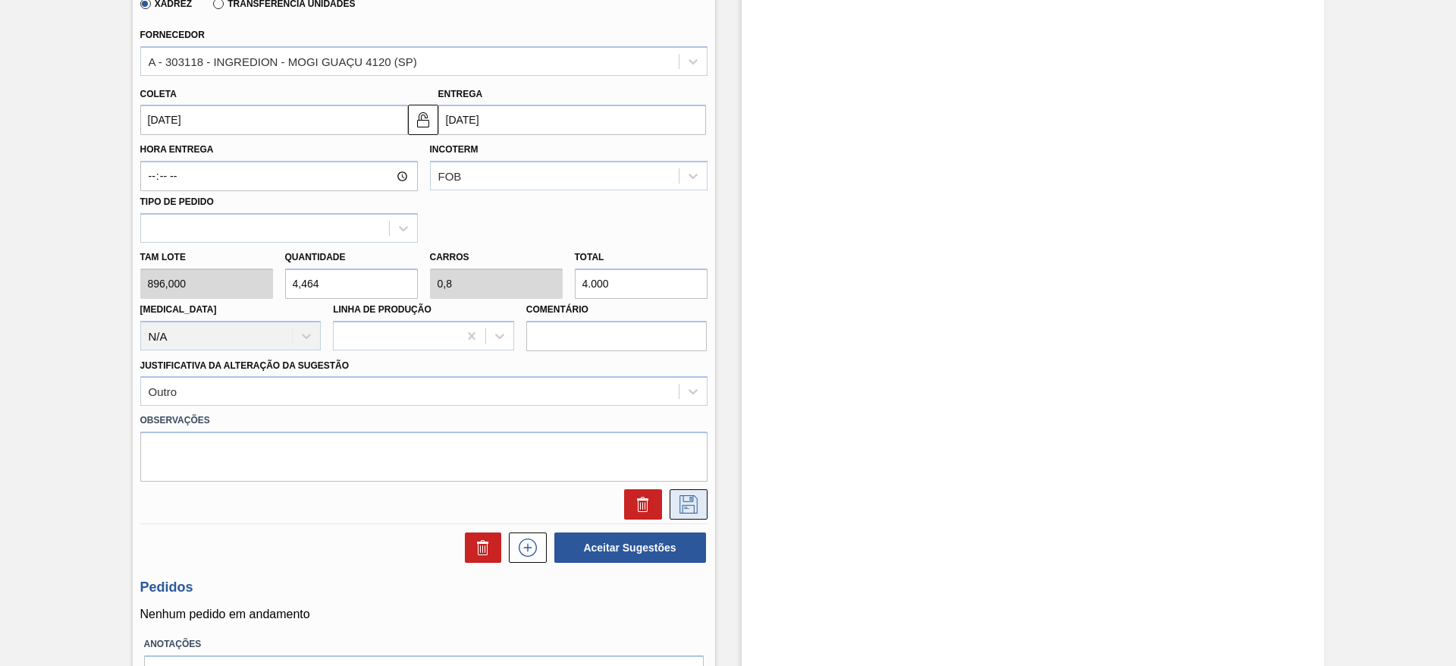
click at [702, 443] on button at bounding box center [689, 504] width 38 height 30
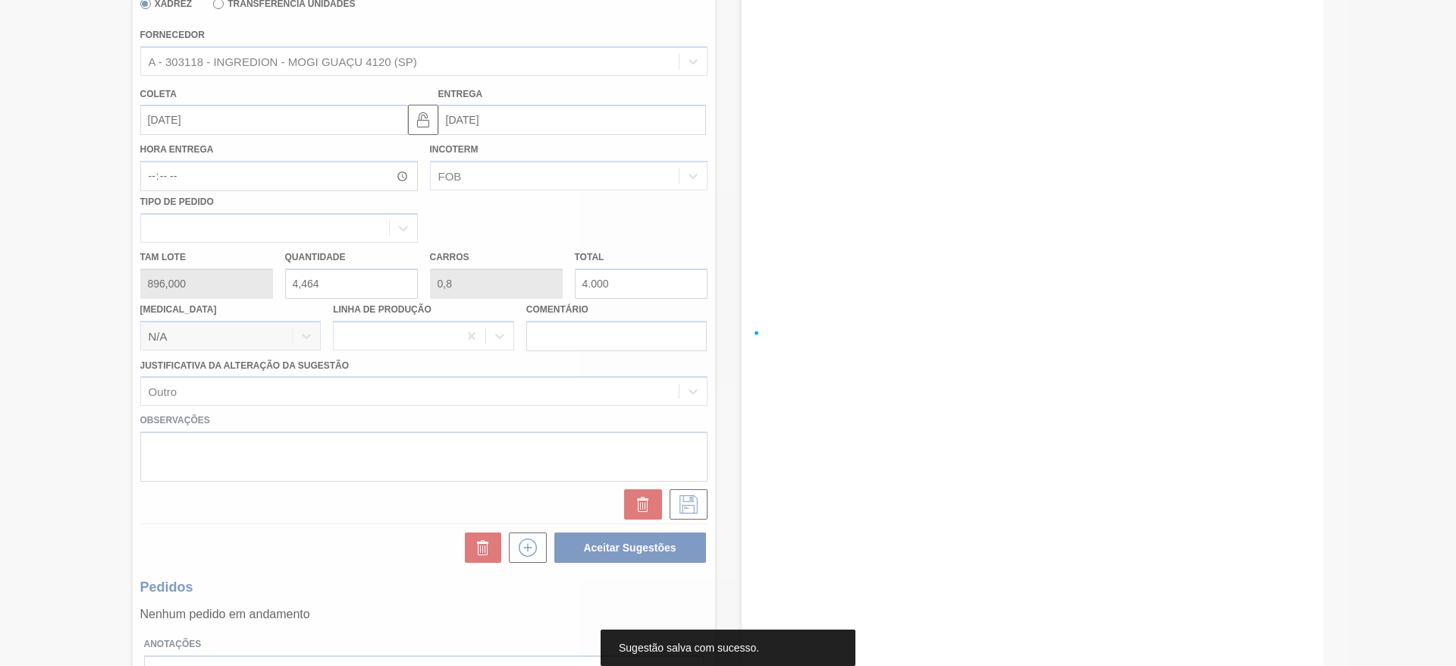
scroll to position [0, 0]
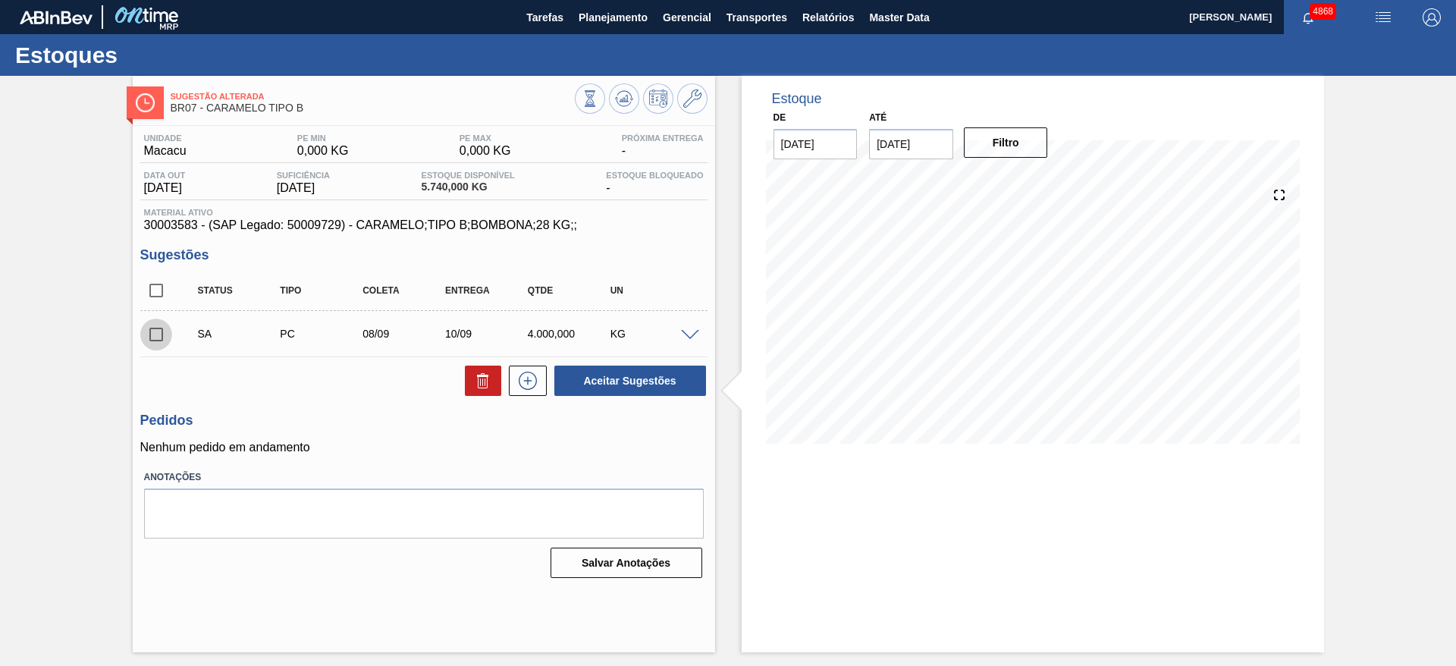
click at [165, 342] on input "checkbox" at bounding box center [156, 334] width 32 height 32
click at [618, 386] on button "Aceitar Sugestões" at bounding box center [630, 380] width 152 height 30
checkbox input "false"
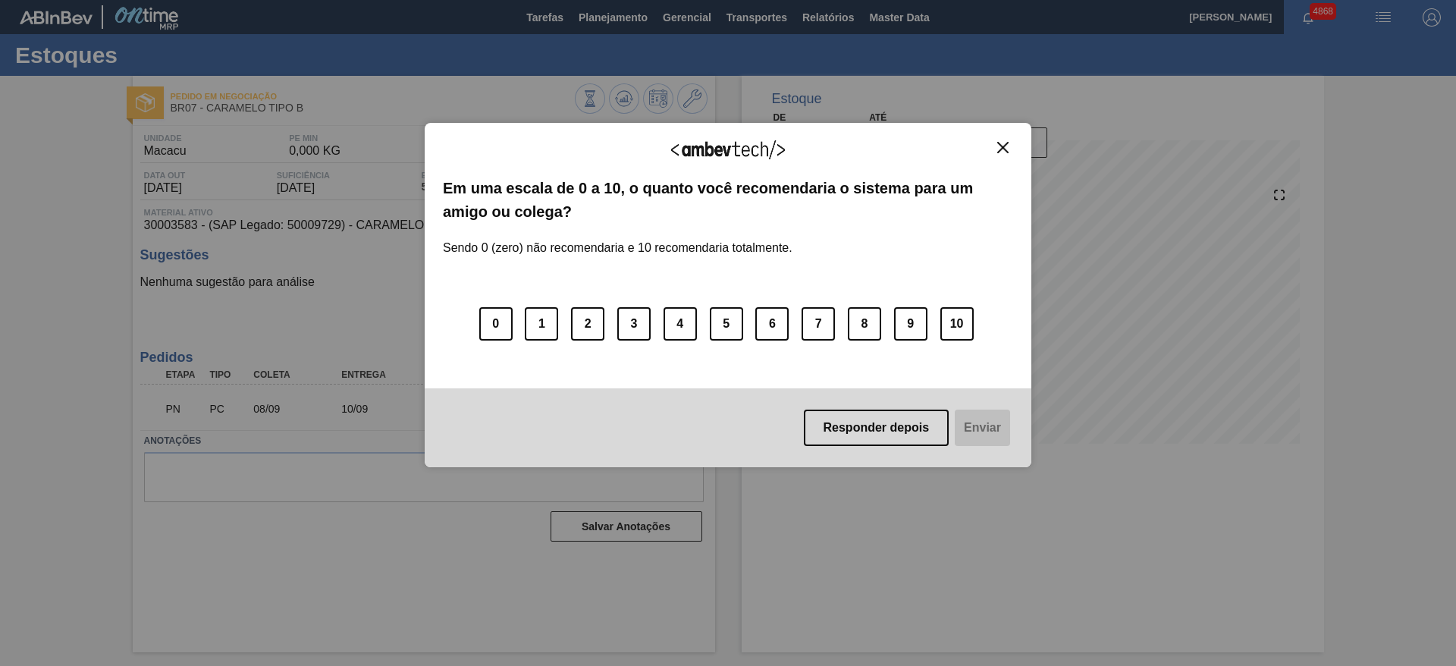
click at [970, 147] on img "Close" at bounding box center [1002, 147] width 11 height 11
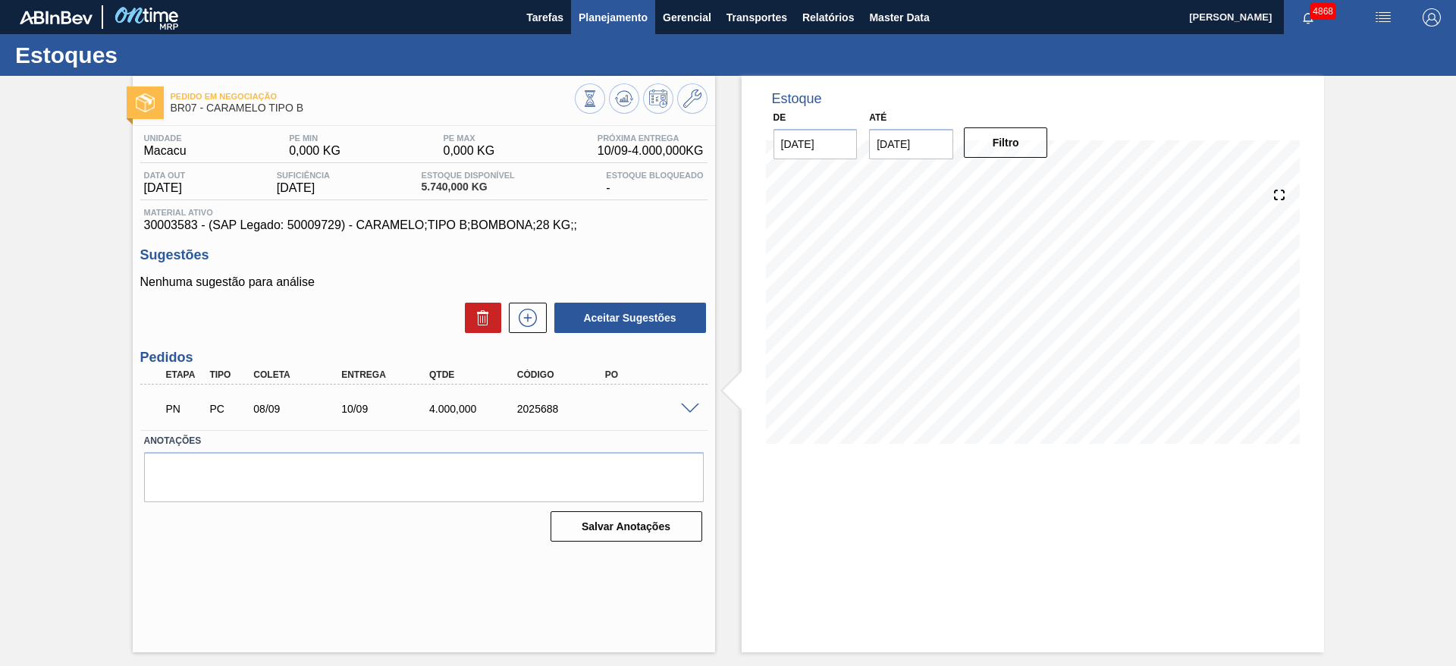
click at [607, 20] on span "Planejamento" at bounding box center [613, 17] width 69 height 18
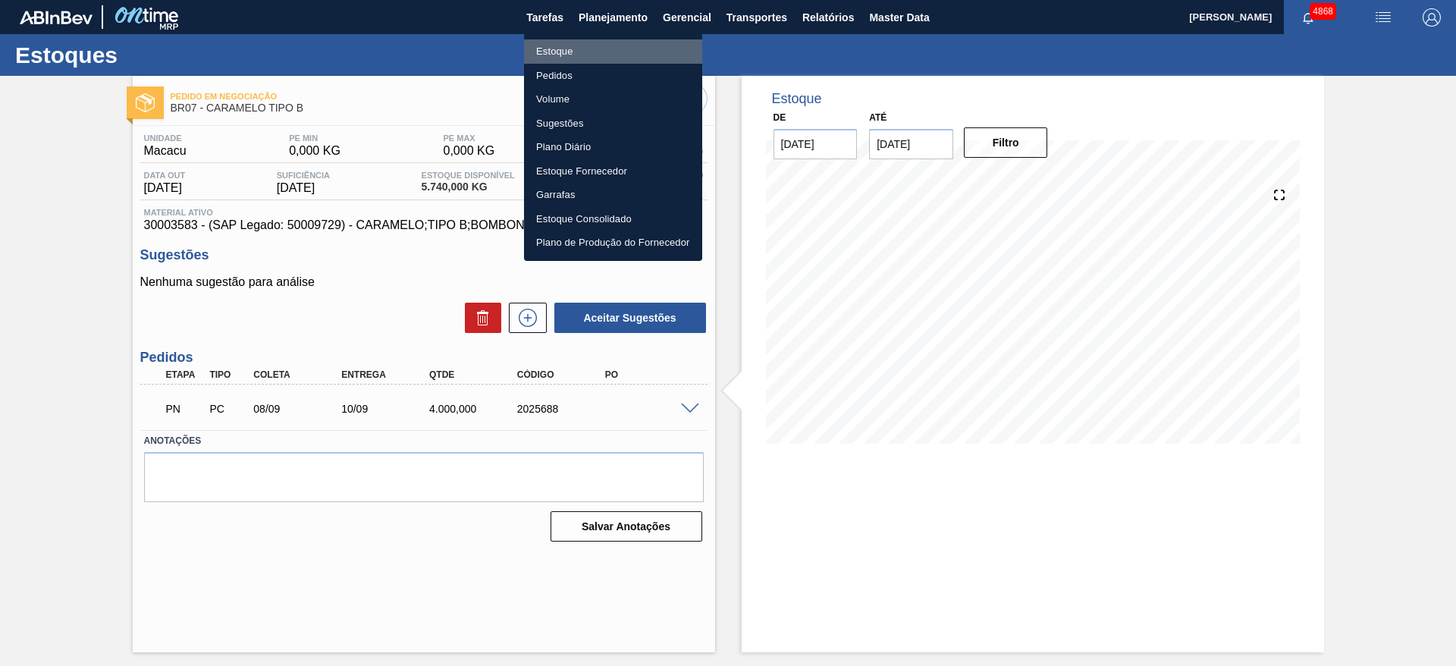
click at [631, 51] on li "Estoque" at bounding box center [613, 51] width 178 height 24
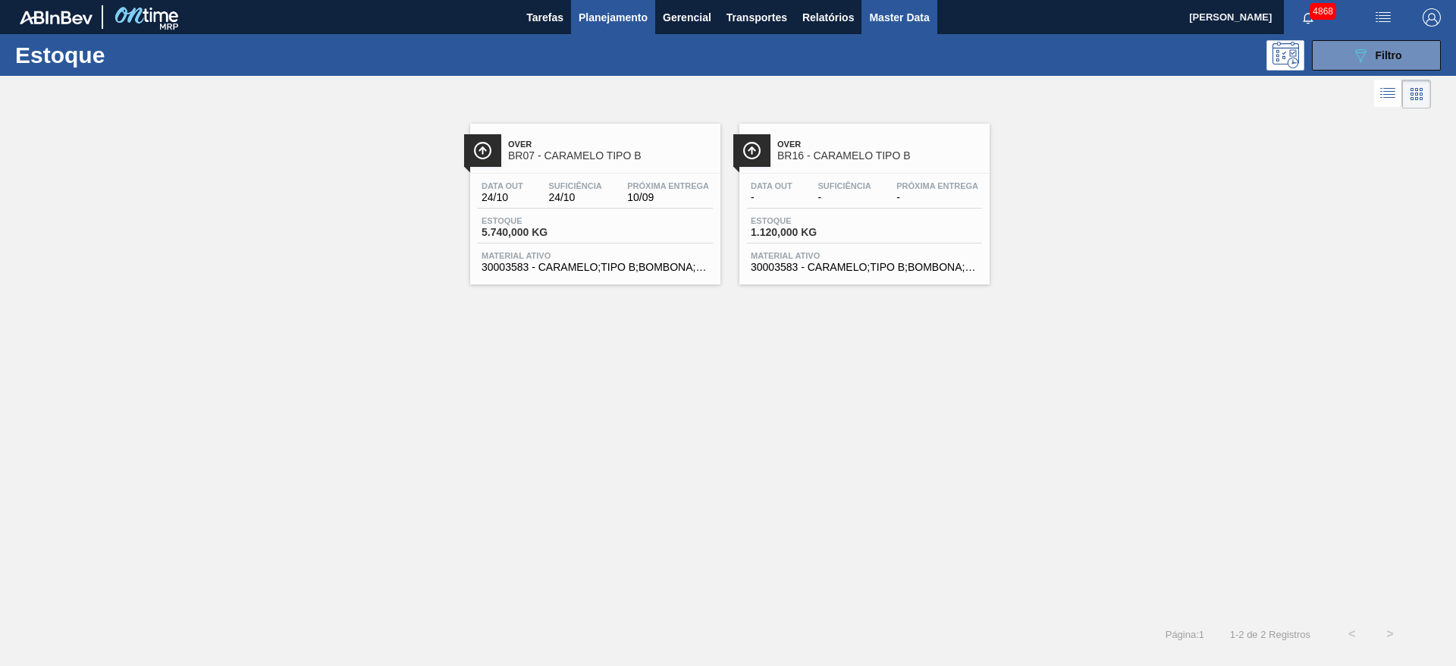
click at [884, 25] on span "Master Data" at bounding box center [899, 17] width 60 height 18
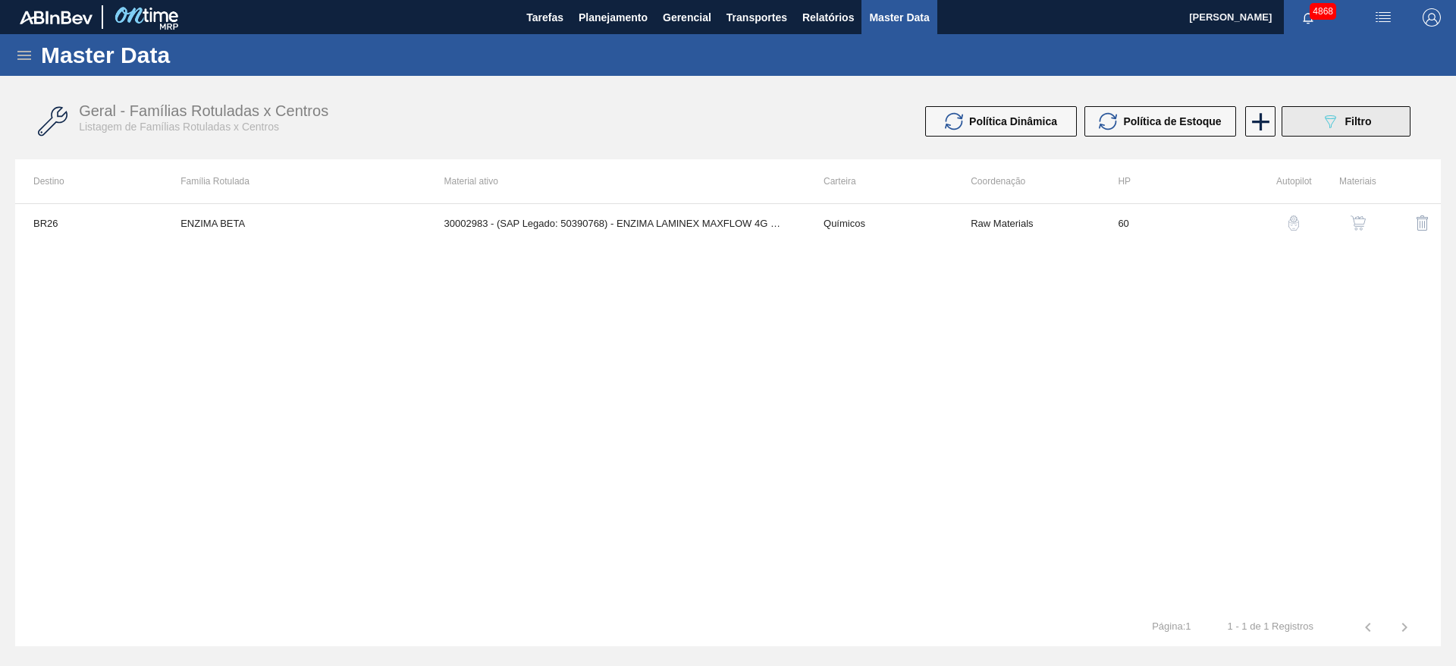
click at [970, 125] on icon "089F7B8B-B2A5-4AFE-B5C0-19BA573D28AC" at bounding box center [1330, 121] width 18 height 18
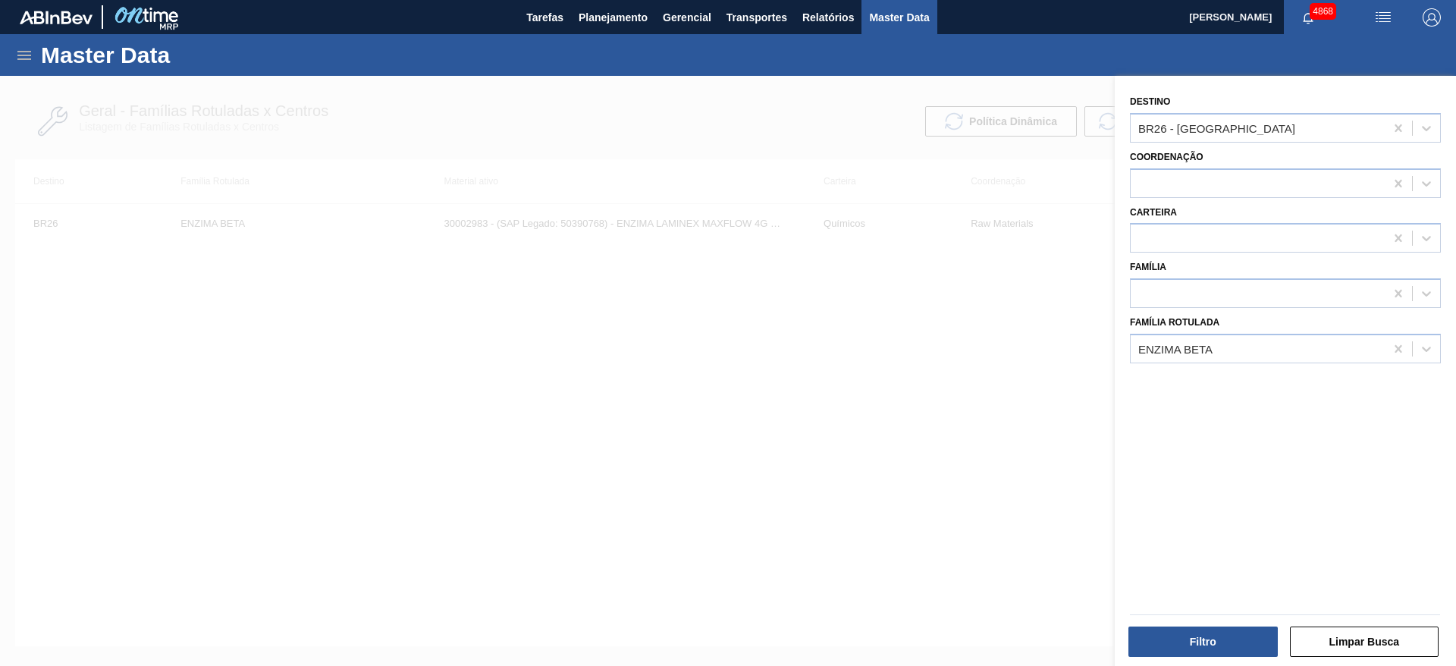
click at [14, 36] on div "Master Data" at bounding box center [728, 55] width 1456 height 42
click at [29, 60] on icon at bounding box center [24, 55] width 18 height 18
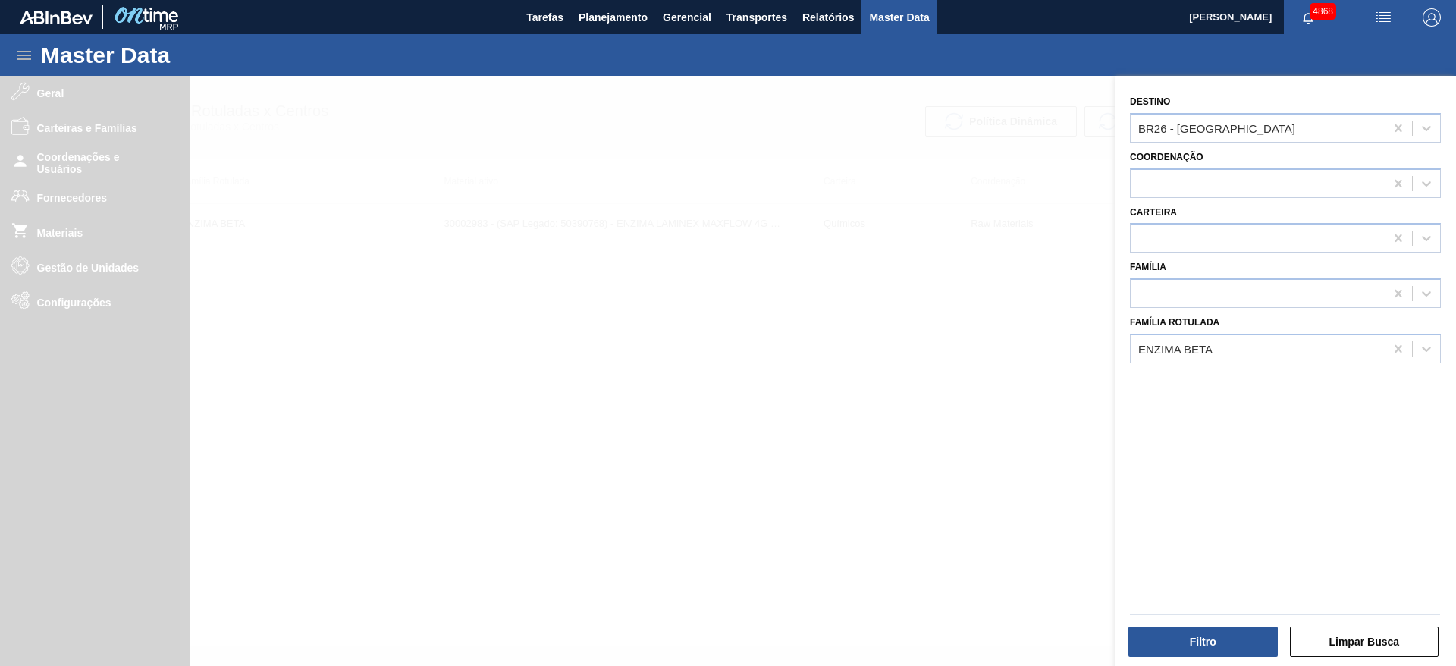
click at [78, 212] on div at bounding box center [728, 409] width 1456 height 666
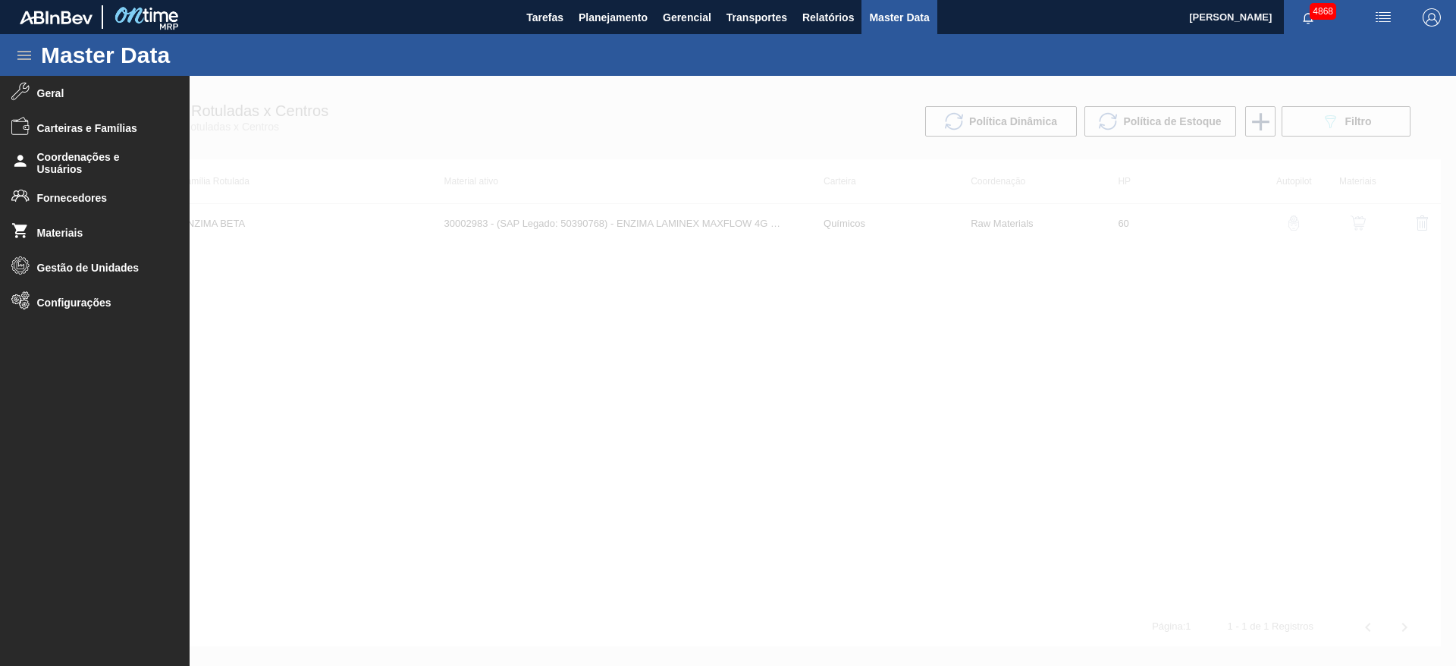
click at [80, 208] on li "Fornecedores" at bounding box center [95, 197] width 190 height 35
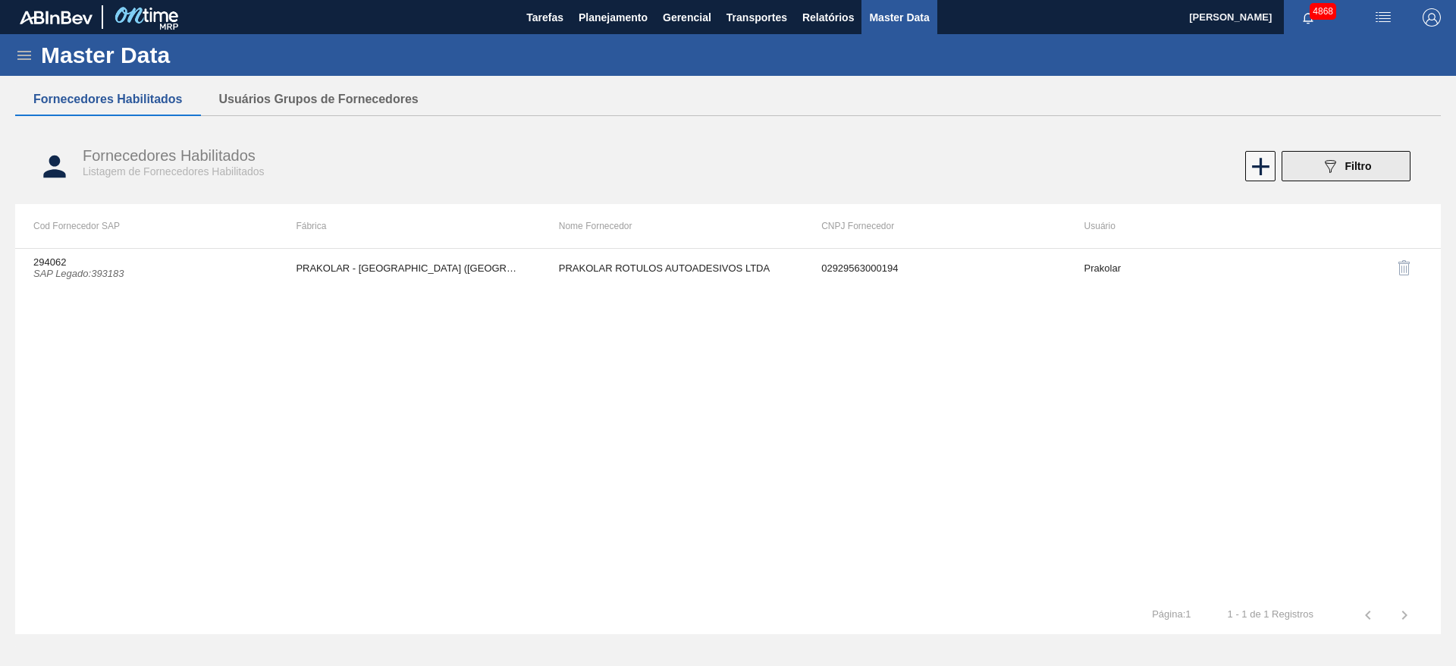
click at [970, 168] on span "Filtro" at bounding box center [1358, 166] width 27 height 12
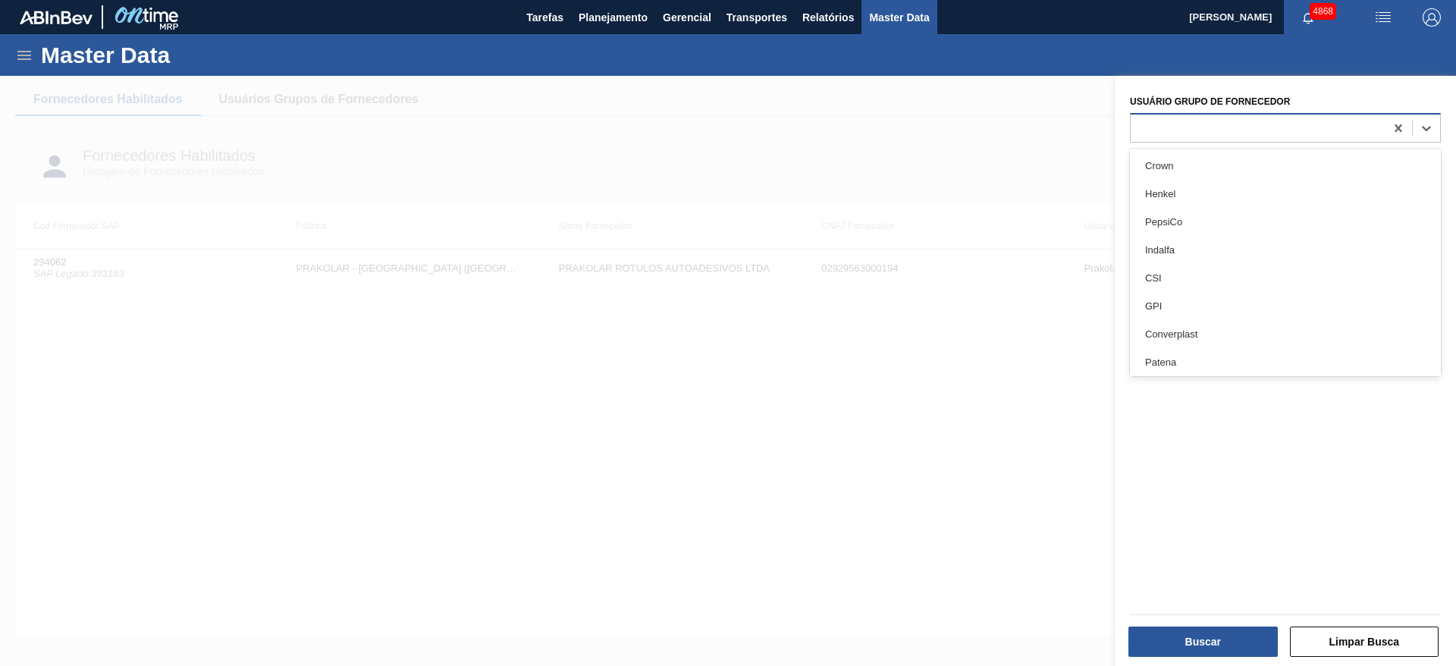
click at [970, 139] on div at bounding box center [1285, 128] width 311 height 30
type Fornecedor "agr"
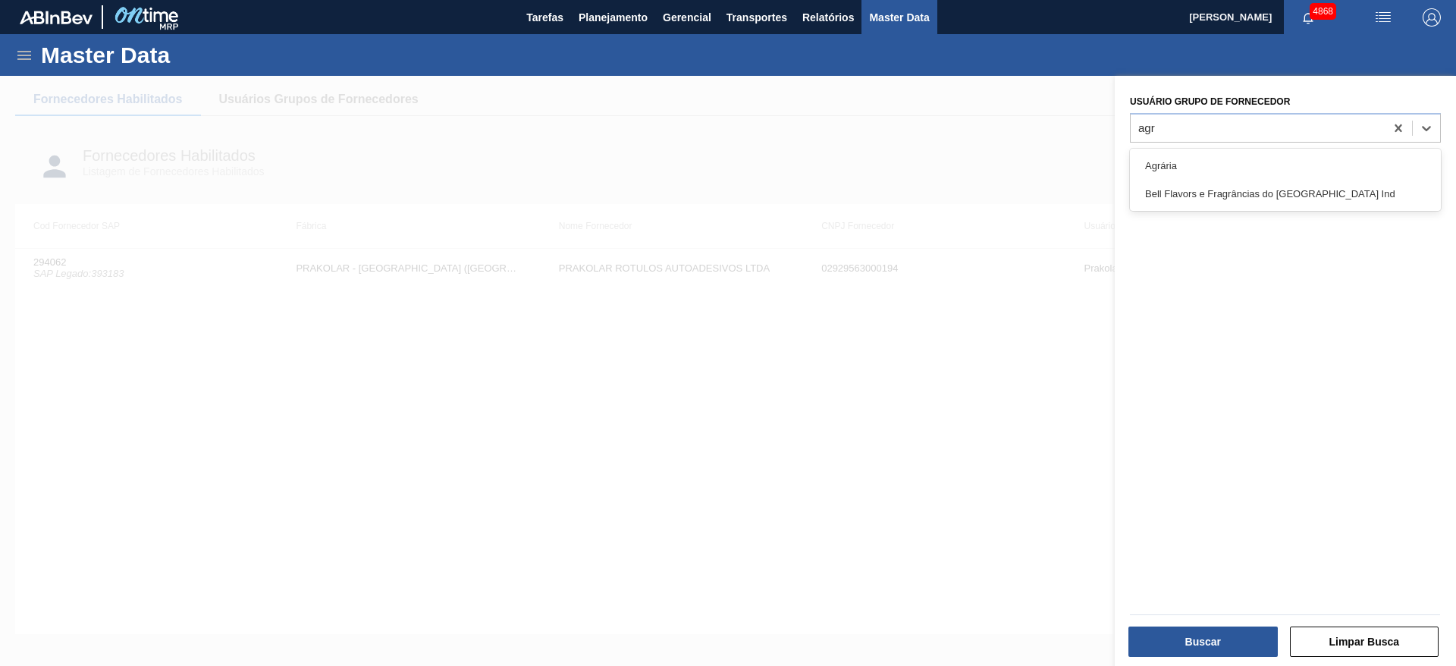
click at [970, 152] on div "Agrária" at bounding box center [1285, 166] width 311 height 28
click at [970, 177] on icon at bounding box center [1398, 183] width 15 height 15
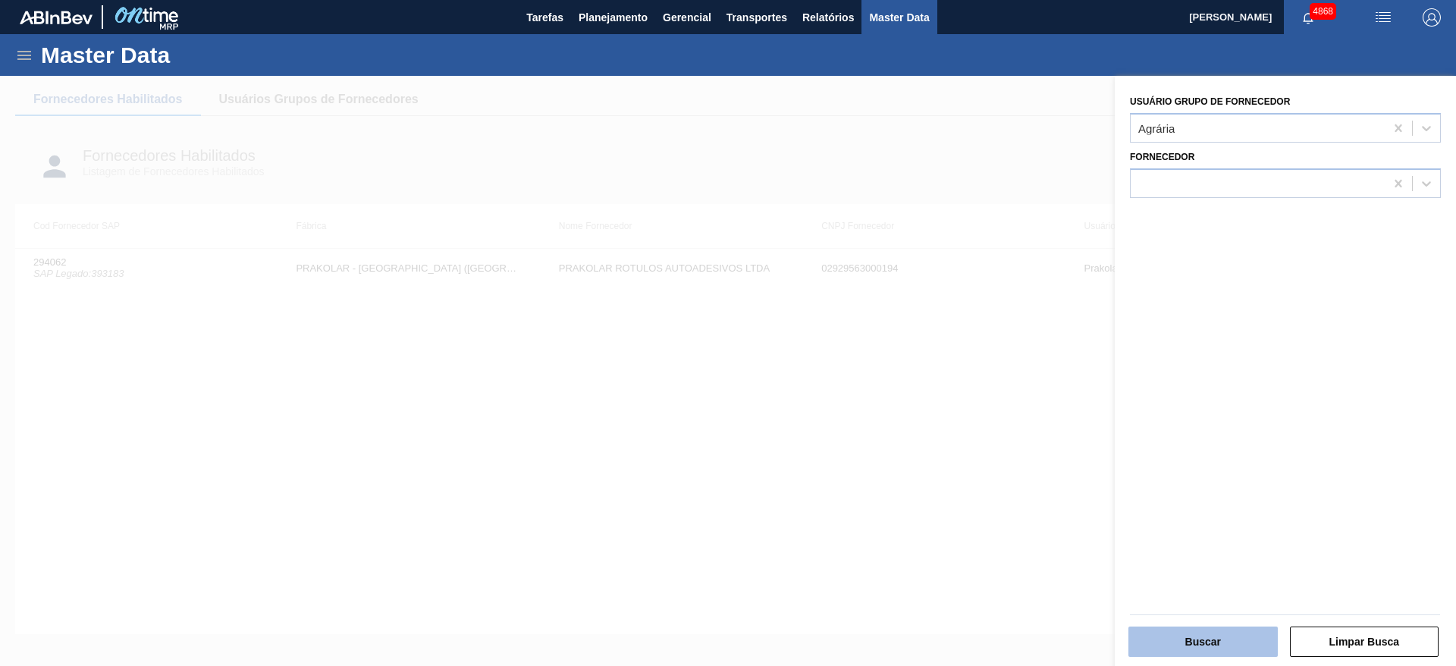
click at [970, 443] on button "Buscar" at bounding box center [1202, 641] width 149 height 30
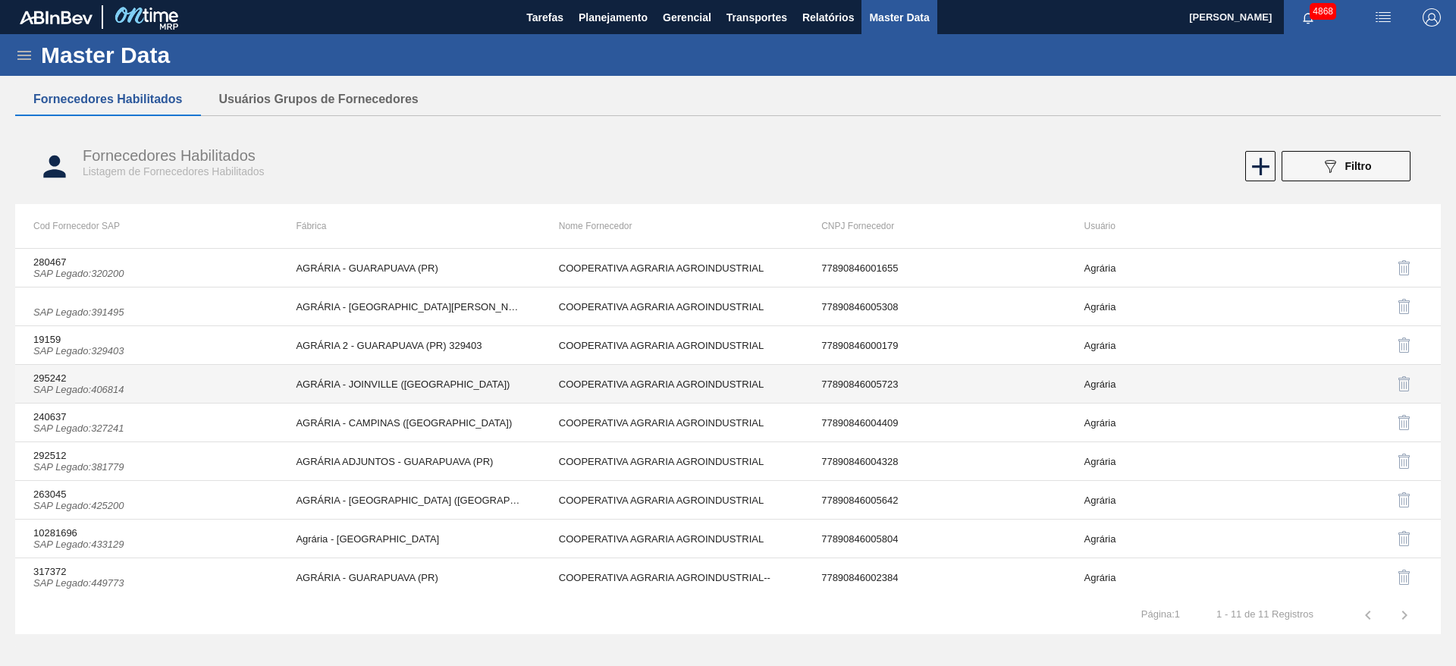
click at [419, 381] on td "AGRÁRIA - JOINVILLE ([GEOGRAPHIC_DATA])" at bounding box center [409, 384] width 262 height 39
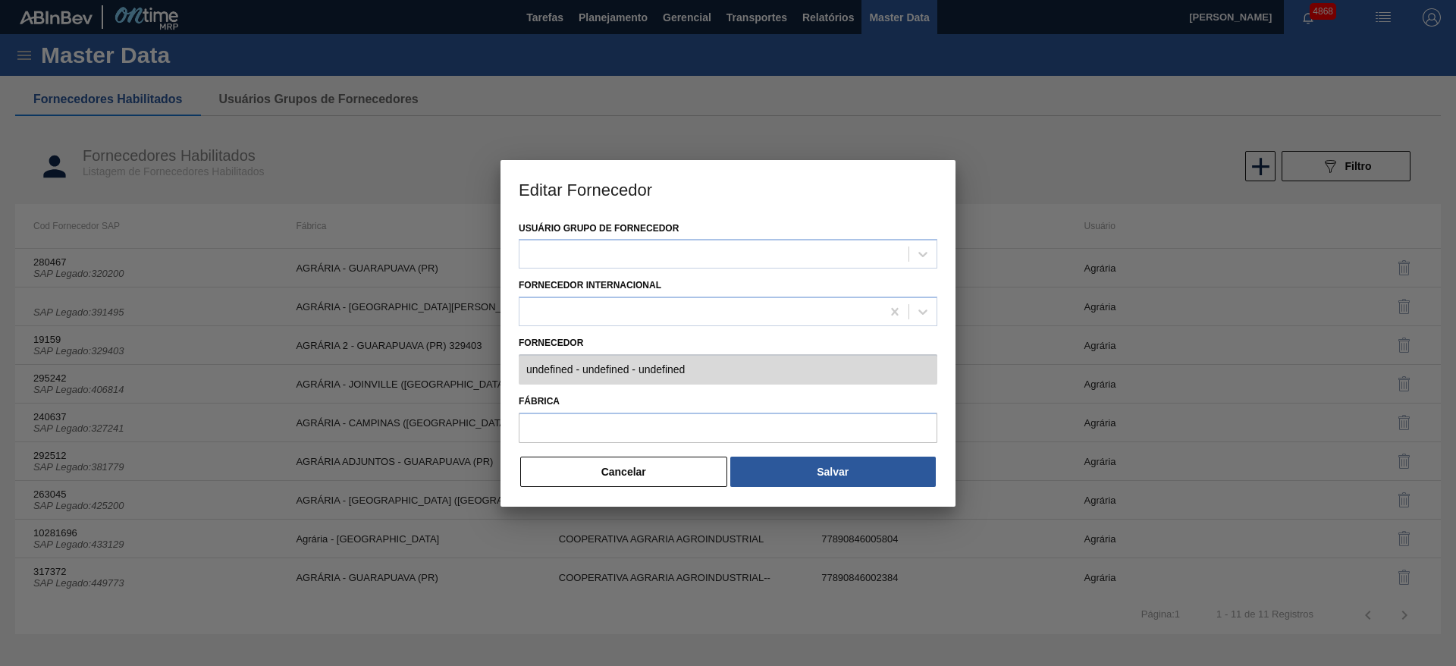
type input "295242 (SAP Legado: 406814) - COOPERATIVA AGRARIA AGROINDUSTRIAL - 778908460057…"
type input "AGRÁRIA - JOINVILLE ([GEOGRAPHIC_DATA])"
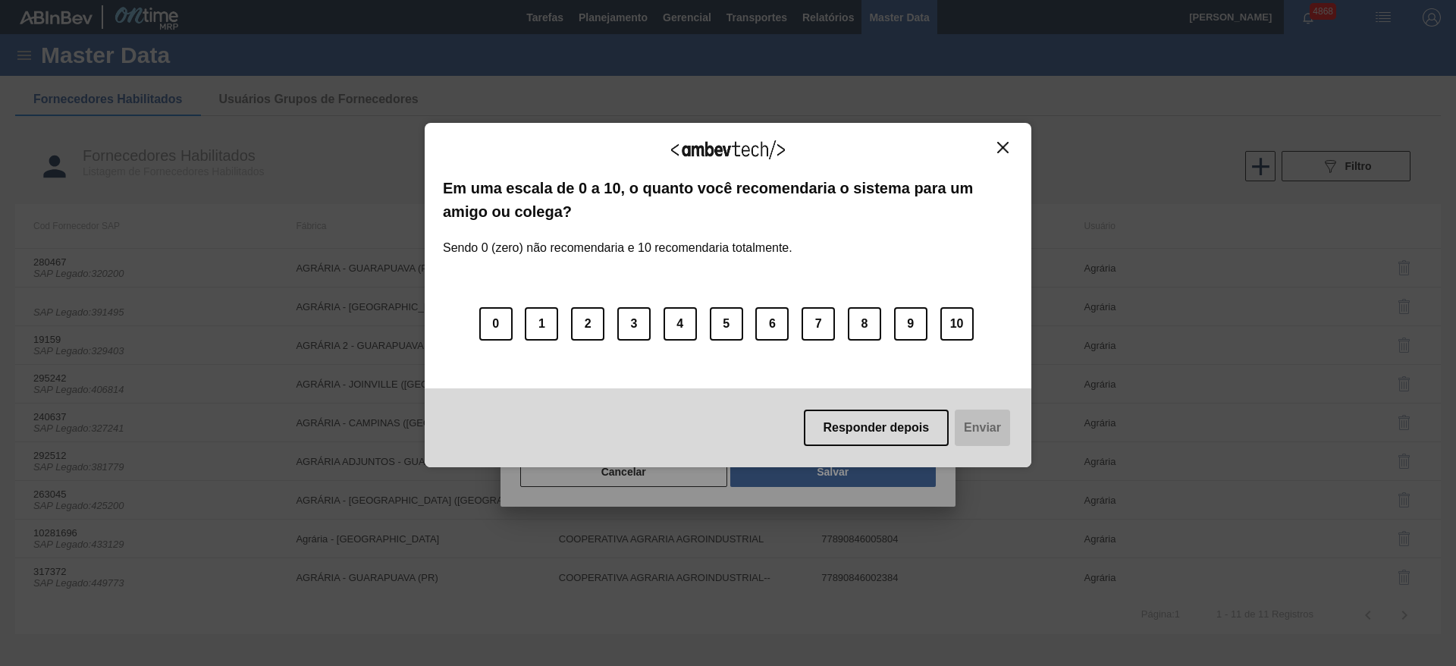
click at [970, 158] on div "Agradecemos seu feedback!" at bounding box center [728, 159] width 570 height 36
click at [970, 137] on div "Agradecemos seu feedback! Em uma escala de 0 a 10, o quanto você recomendaria o…" at bounding box center [728, 295] width 607 height 344
click at [970, 142] on img "Close" at bounding box center [1002, 147] width 11 height 11
